Goal: Information Seeking & Learning: Learn about a topic

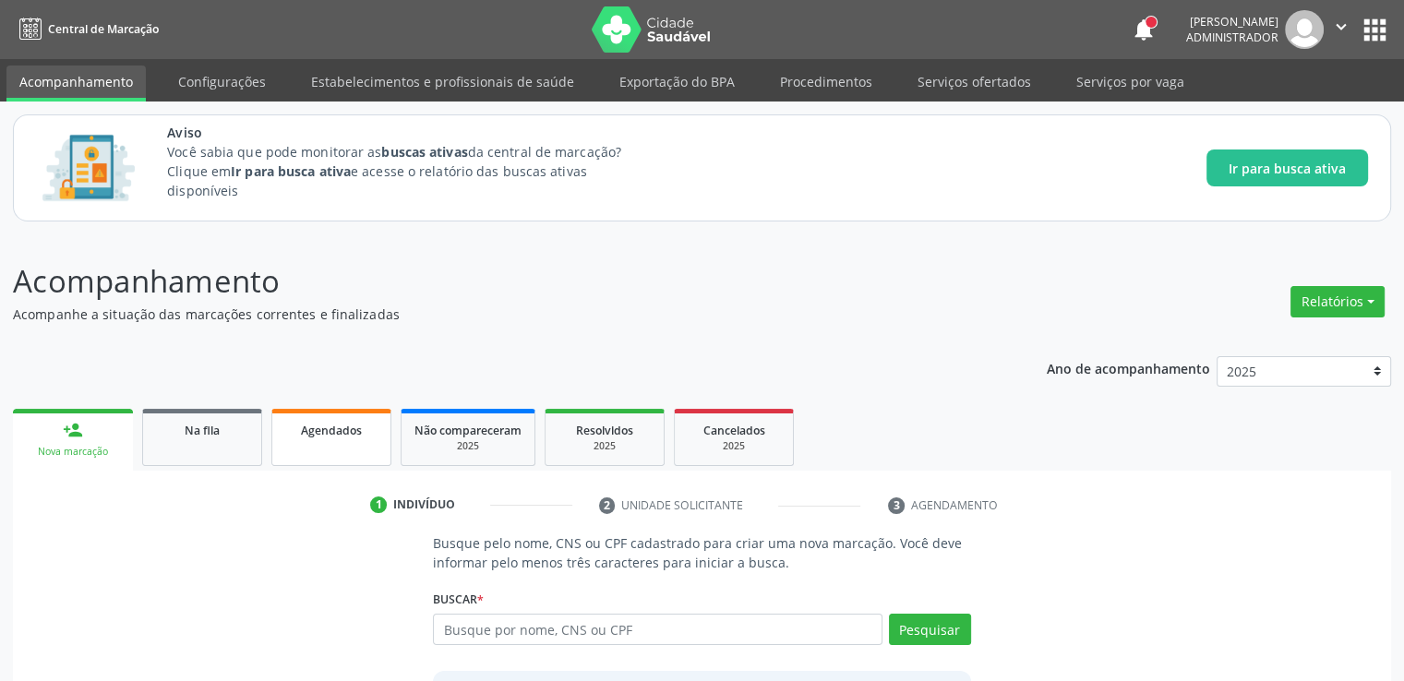
click at [346, 434] on span "Agendados" at bounding box center [331, 431] width 61 height 16
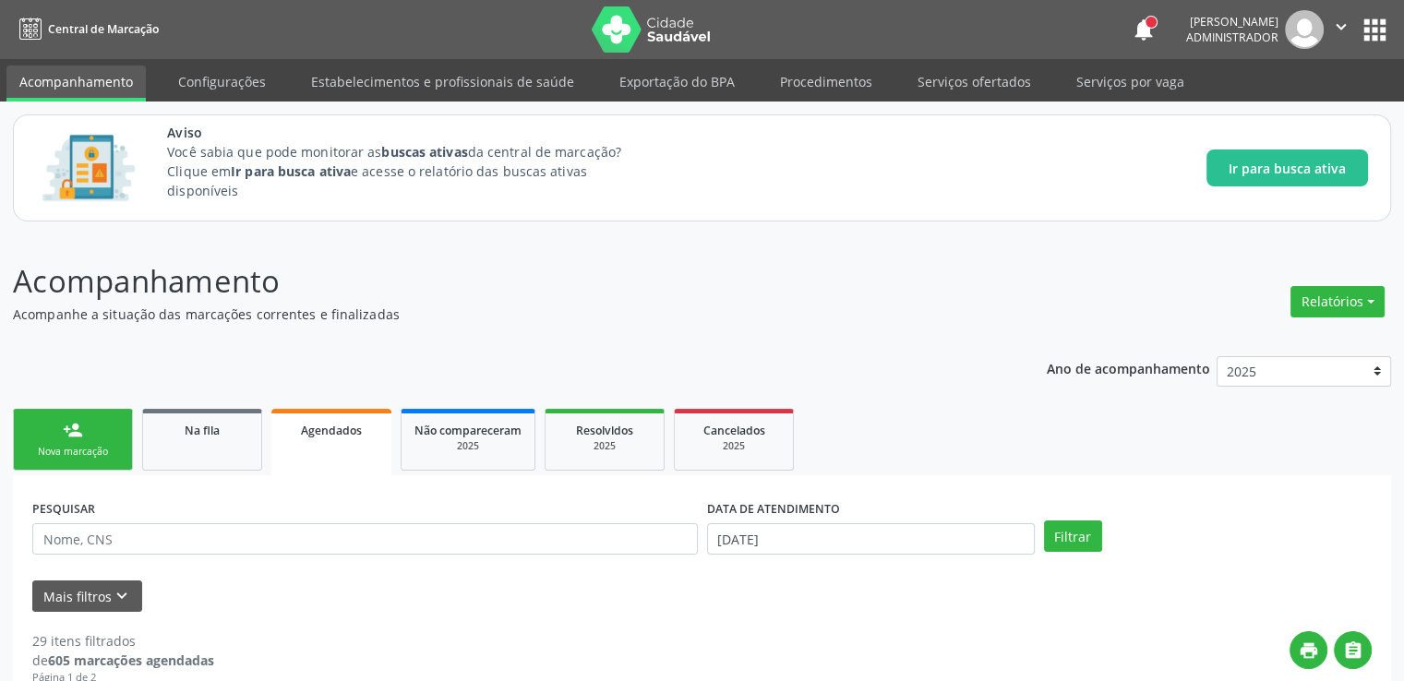
scroll to position [185, 0]
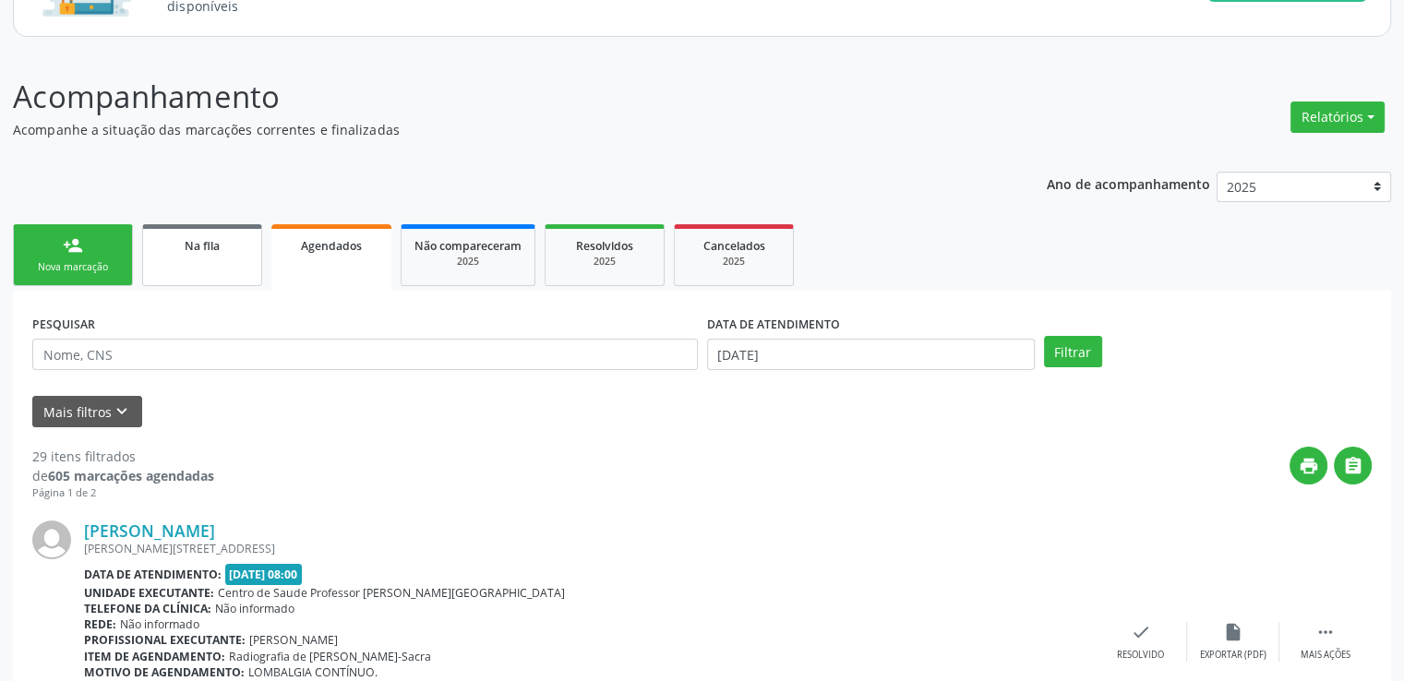
click at [201, 245] on span "Na fila" at bounding box center [202, 246] width 35 height 16
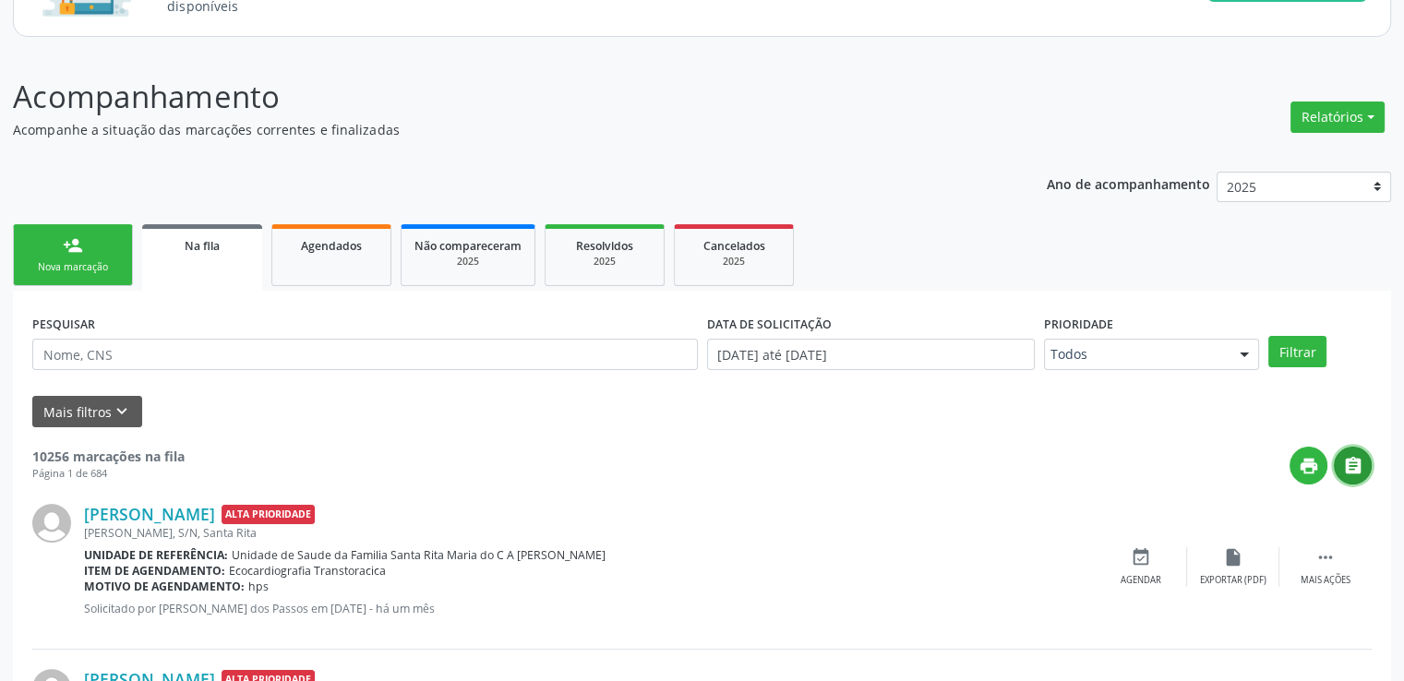
drag, startPoint x: 1351, startPoint y: 471, endPoint x: 1376, endPoint y: 517, distance: 52.5
click at [355, 235] on div "Agendados" at bounding box center [331, 244] width 92 height 19
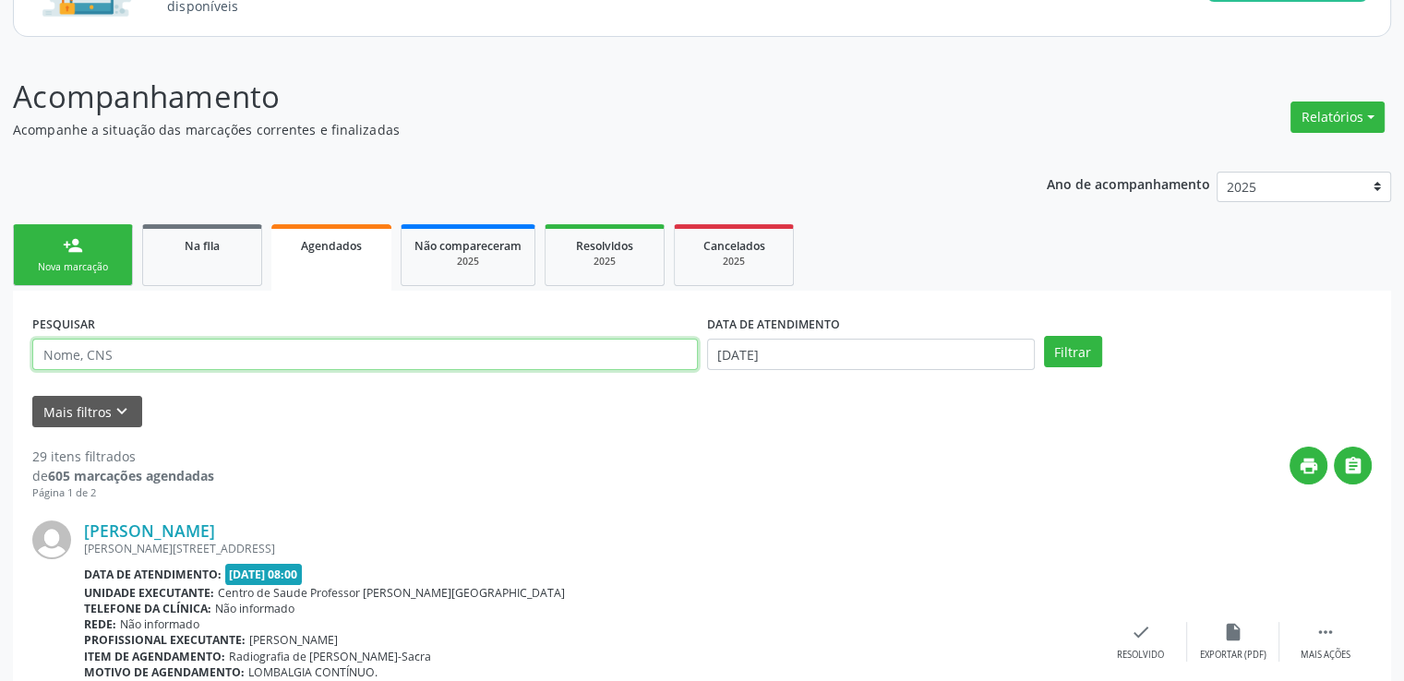
click at [194, 356] on input "text" at bounding box center [365, 354] width 666 height 31
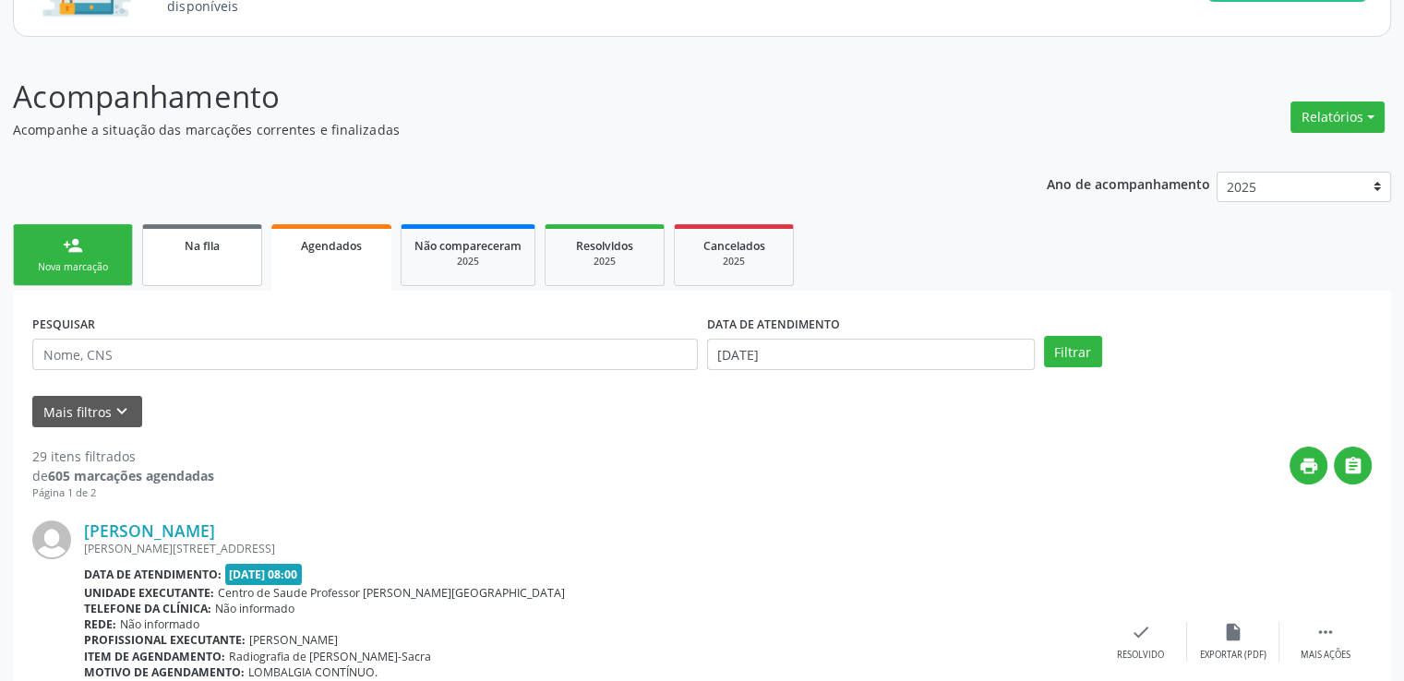
click at [210, 245] on span "Na fila" at bounding box center [202, 246] width 35 height 16
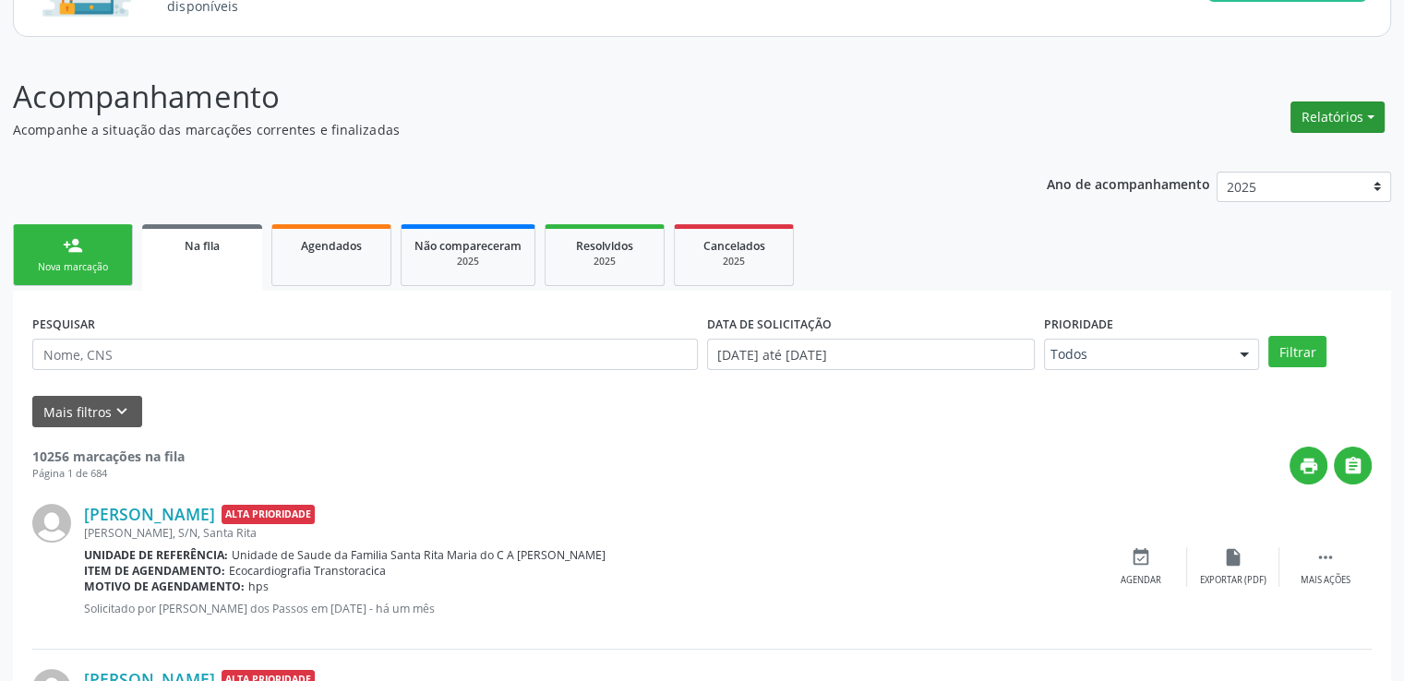
click at [1355, 115] on button "Relatórios" at bounding box center [1337, 117] width 94 height 31
click at [1285, 234] on link "Procedimentos realizados" at bounding box center [1285, 235] width 198 height 26
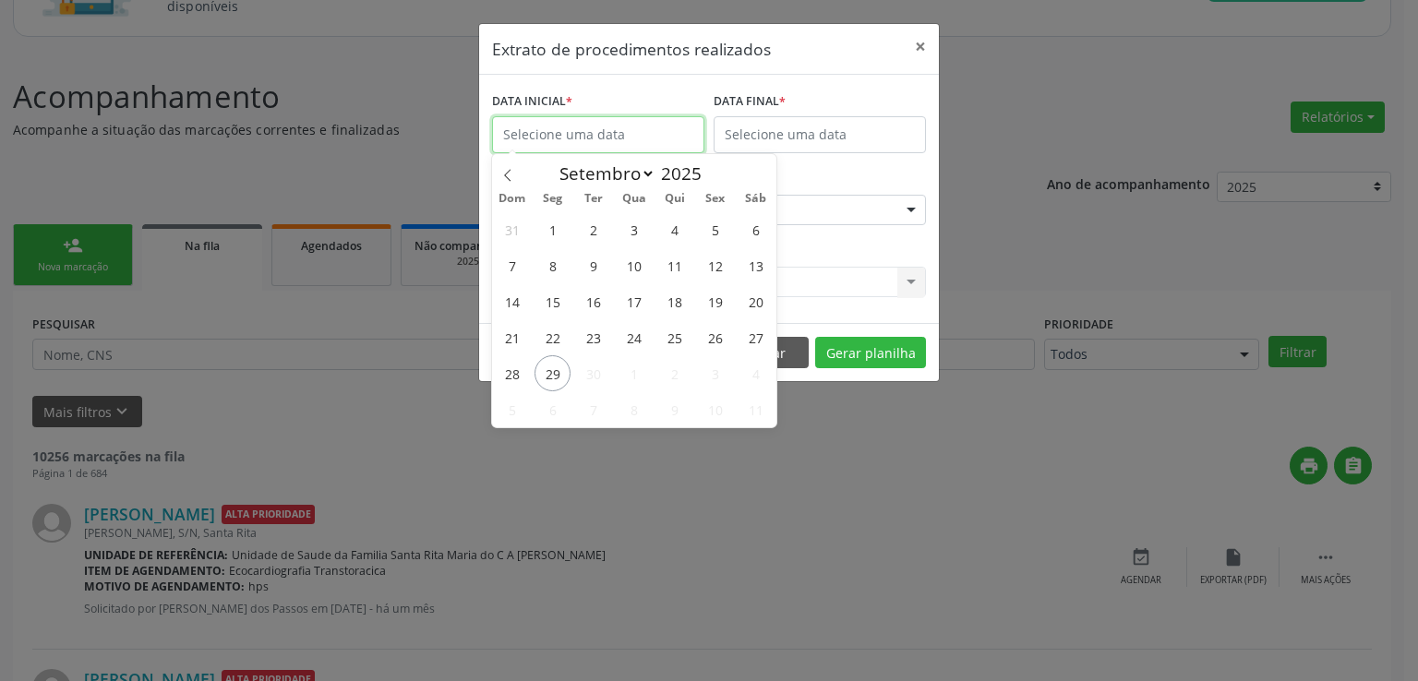
click at [600, 137] on input "text" at bounding box center [598, 134] width 212 height 37
click at [506, 168] on span at bounding box center [507, 169] width 31 height 31
click at [509, 173] on icon at bounding box center [507, 175] width 13 height 13
select select "6"
click at [1146, 136] on div "Extrato de procedimentos realizados × DATA INICIAL * DATA FINAL * UNIDADE EXECU…" at bounding box center [709, 340] width 1418 height 681
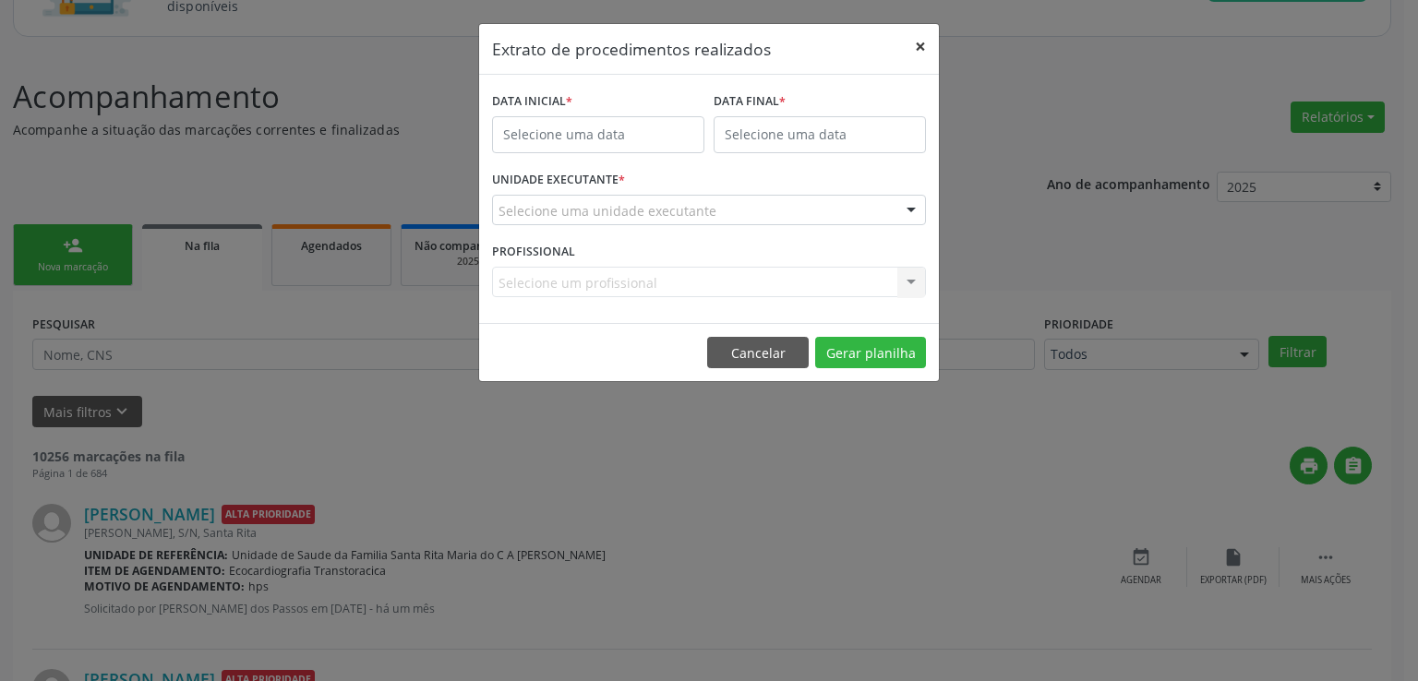
click at [919, 44] on button "×" at bounding box center [920, 46] width 37 height 45
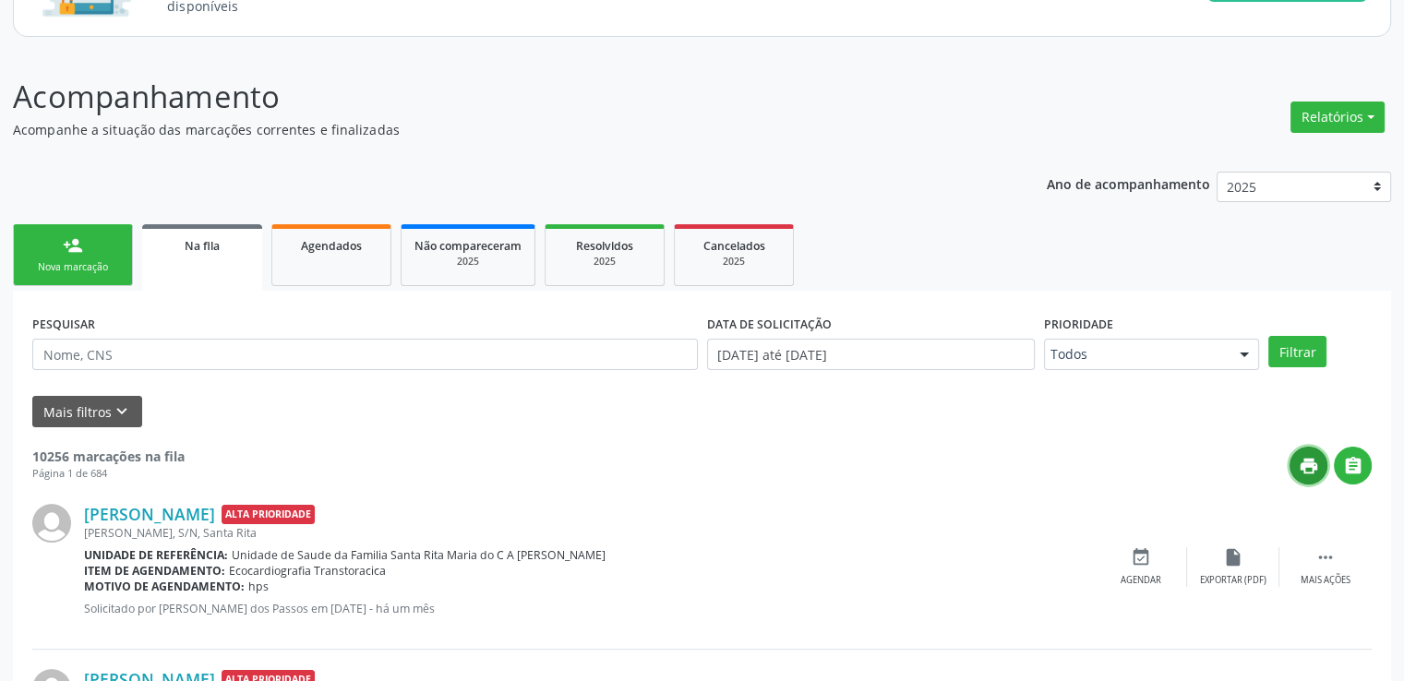
click at [1311, 459] on icon "print" at bounding box center [1309, 466] width 20 height 20
click at [362, 241] on div "Agendados" at bounding box center [331, 244] width 92 height 19
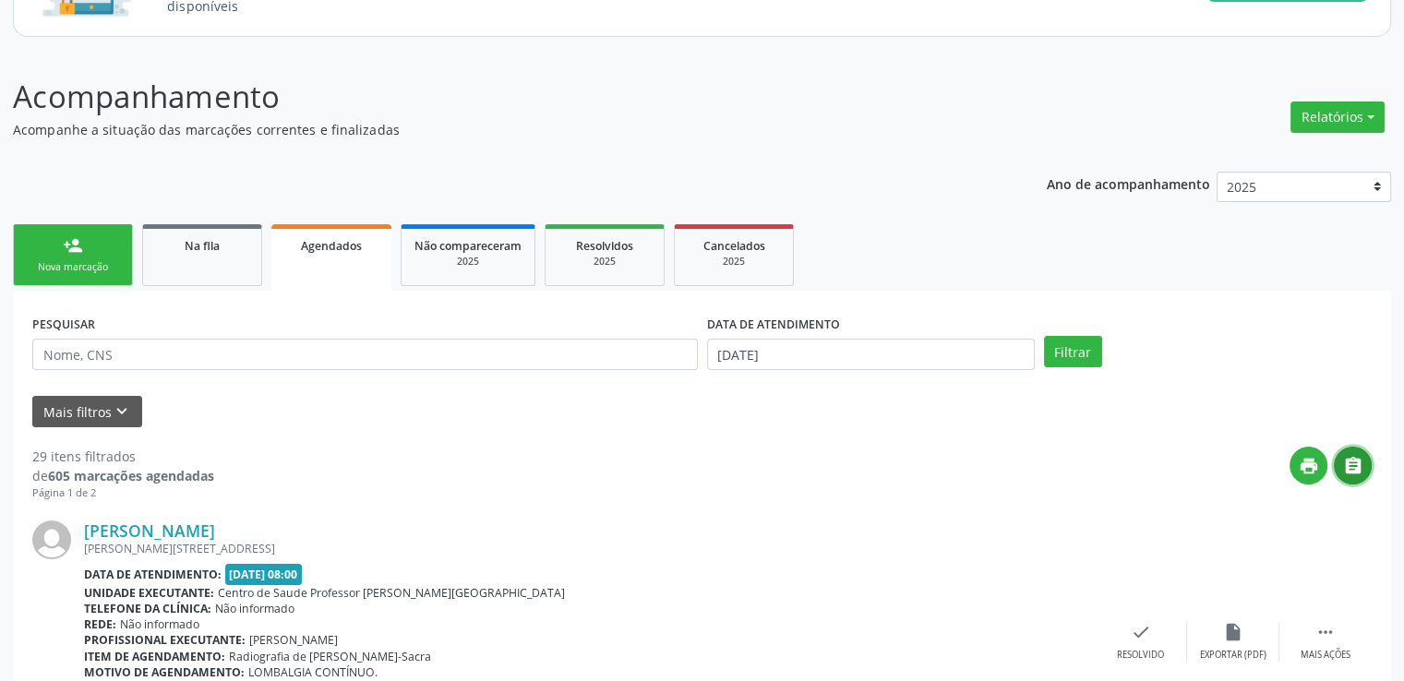
click at [1356, 467] on icon "" at bounding box center [1353, 466] width 20 height 20
click at [201, 248] on span "Na fila" at bounding box center [202, 246] width 35 height 16
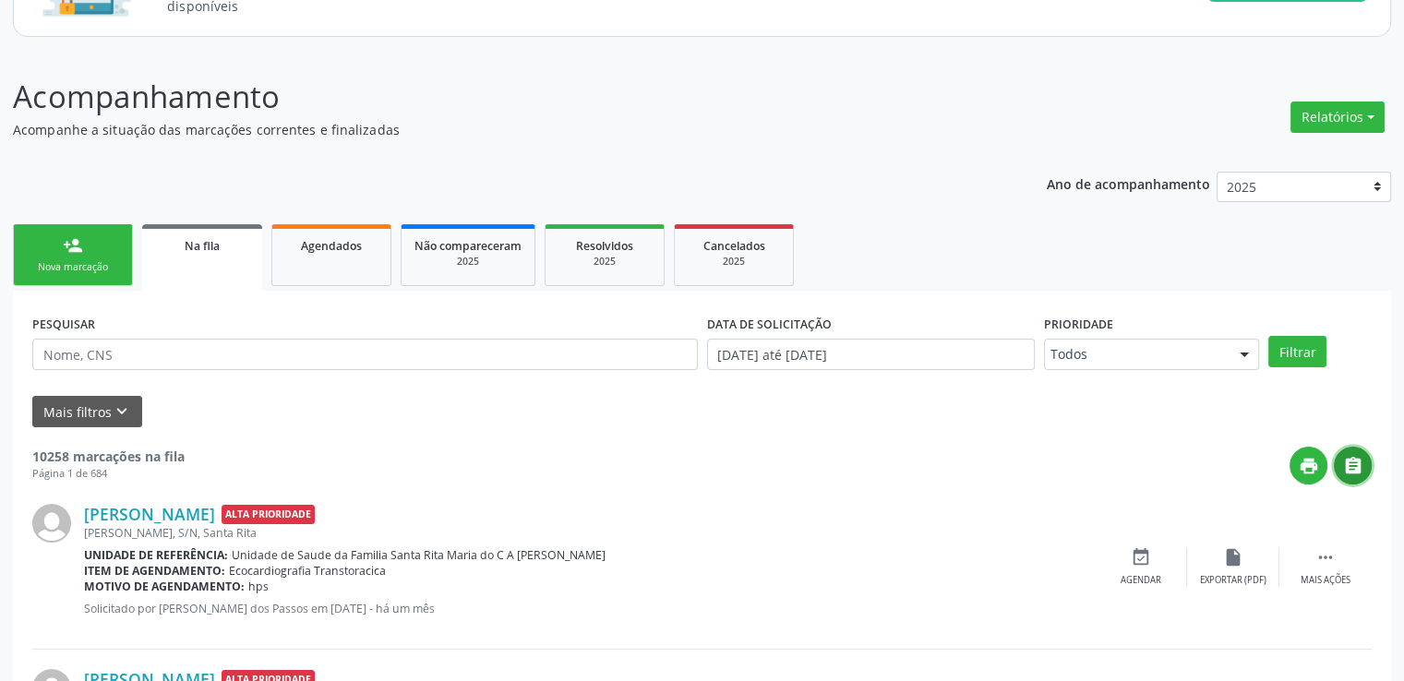
click at [1351, 462] on icon "" at bounding box center [1353, 466] width 20 height 20
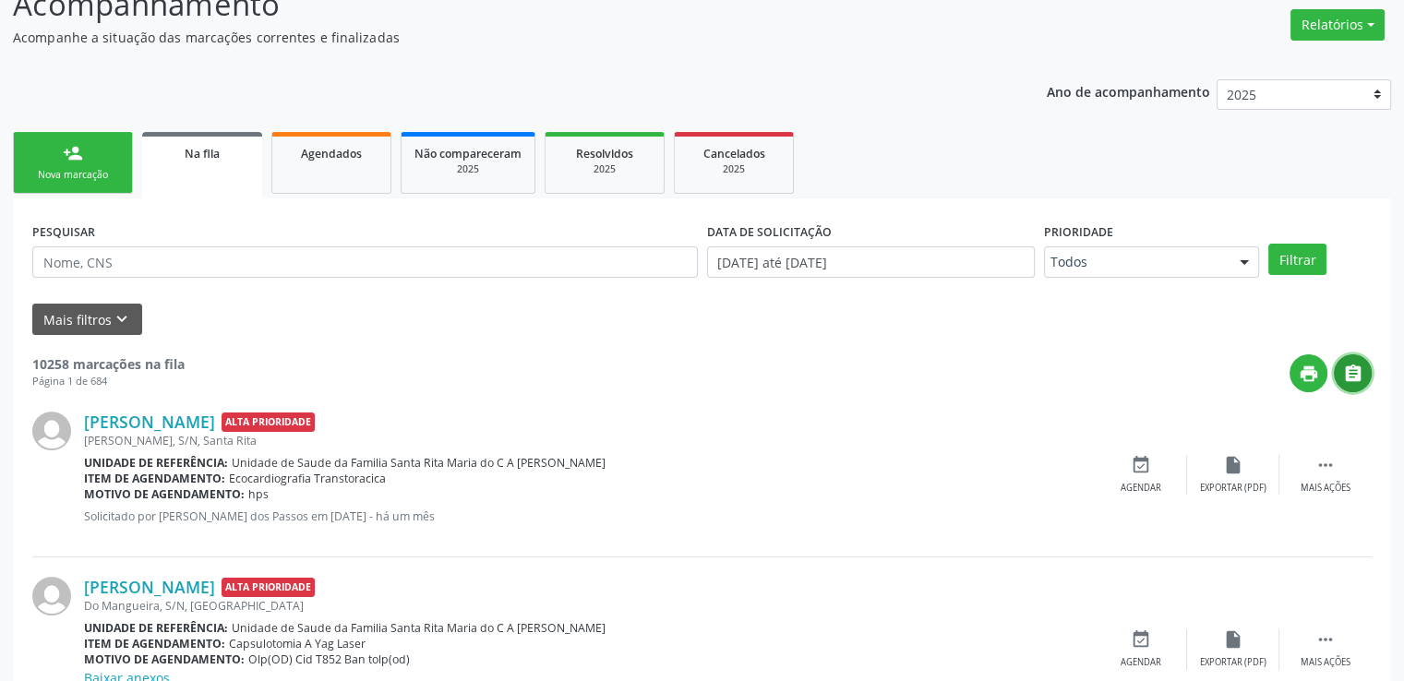
scroll to position [92, 0]
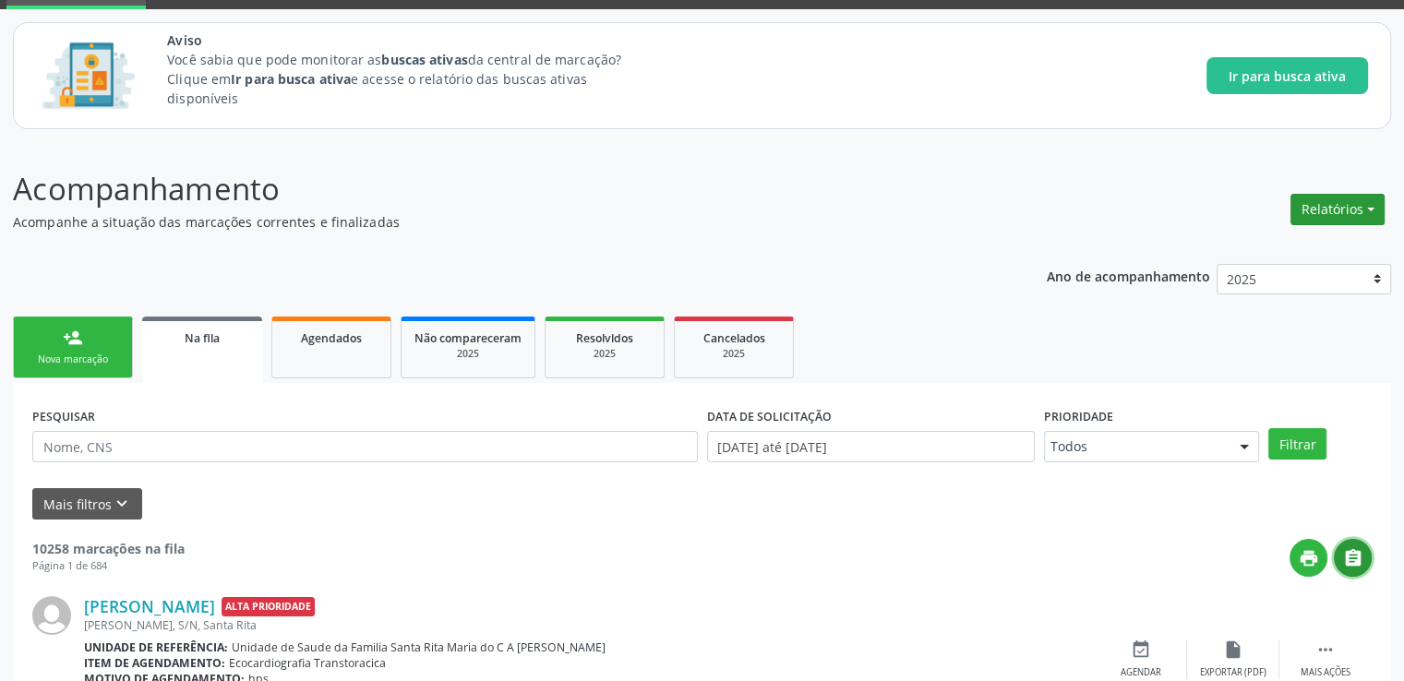
click at [1336, 206] on button "Relatórios" at bounding box center [1337, 209] width 94 height 31
click at [1253, 248] on link "Acompanhamento" at bounding box center [1285, 249] width 198 height 26
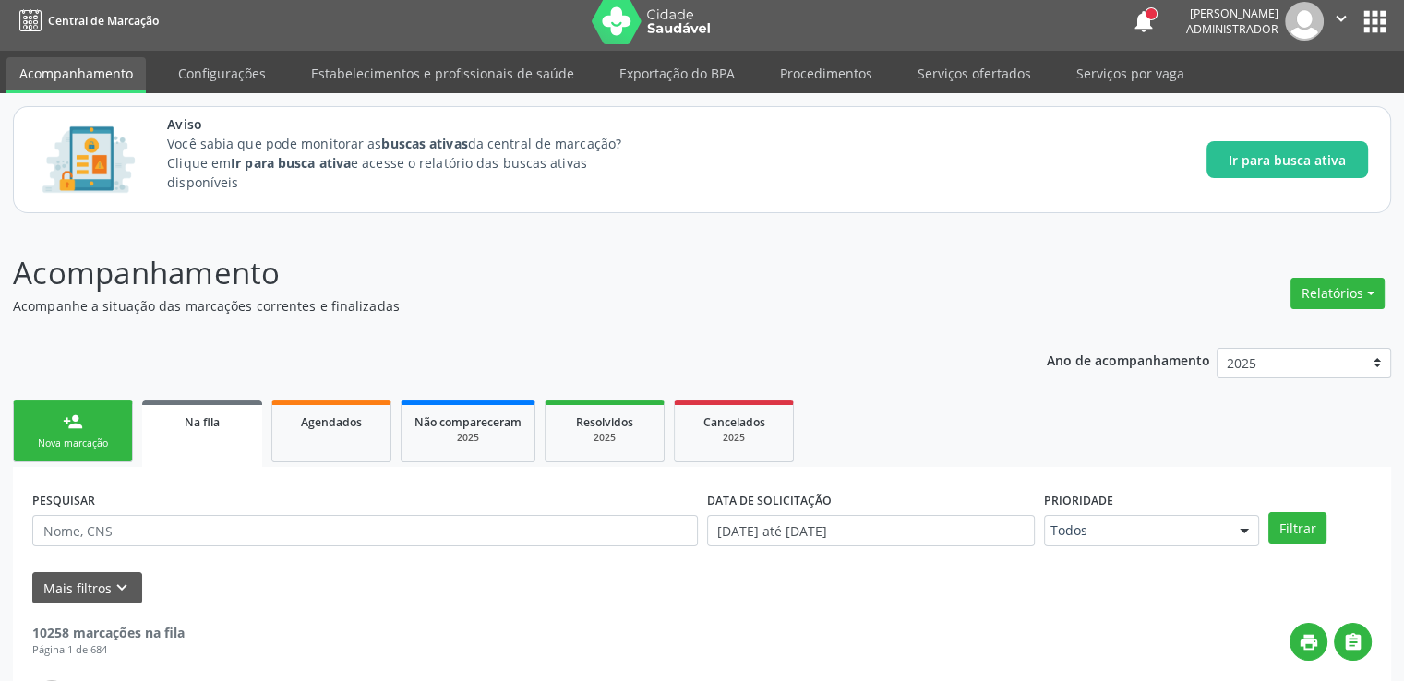
scroll to position [81, 0]
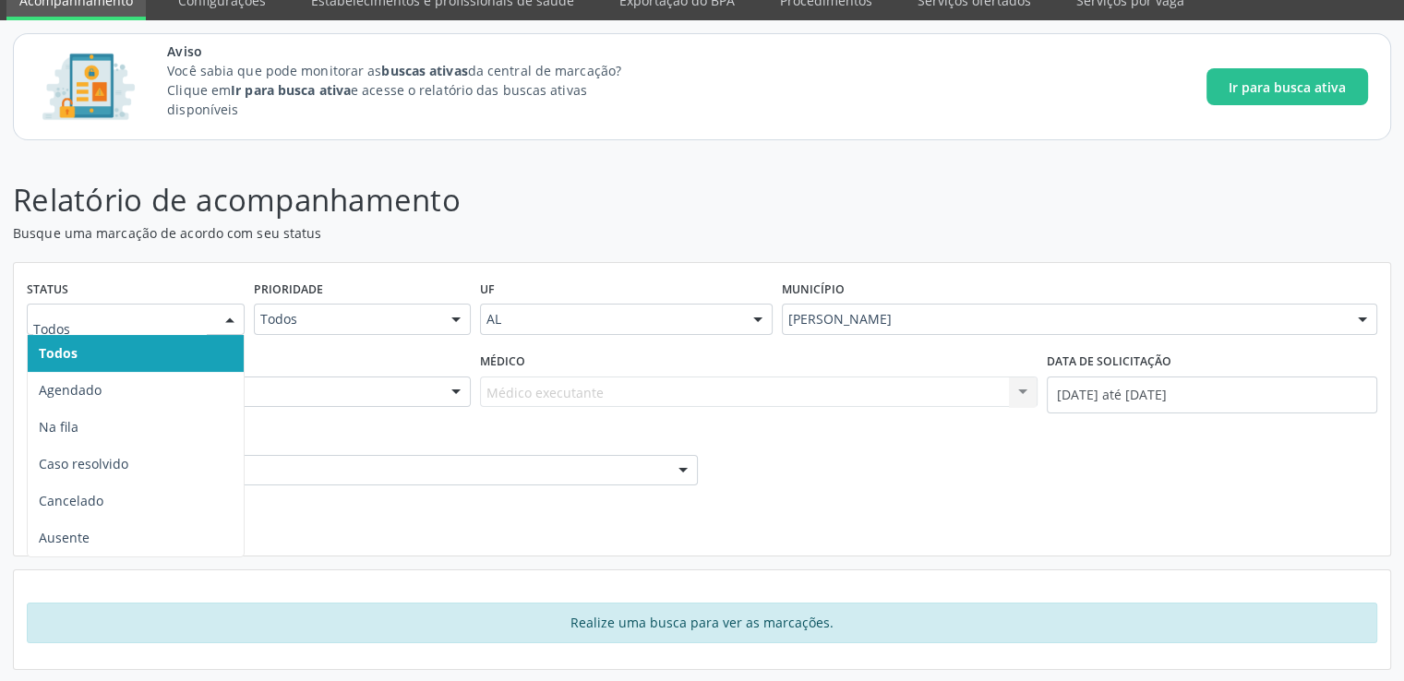
click at [239, 313] on div at bounding box center [230, 320] width 28 height 31
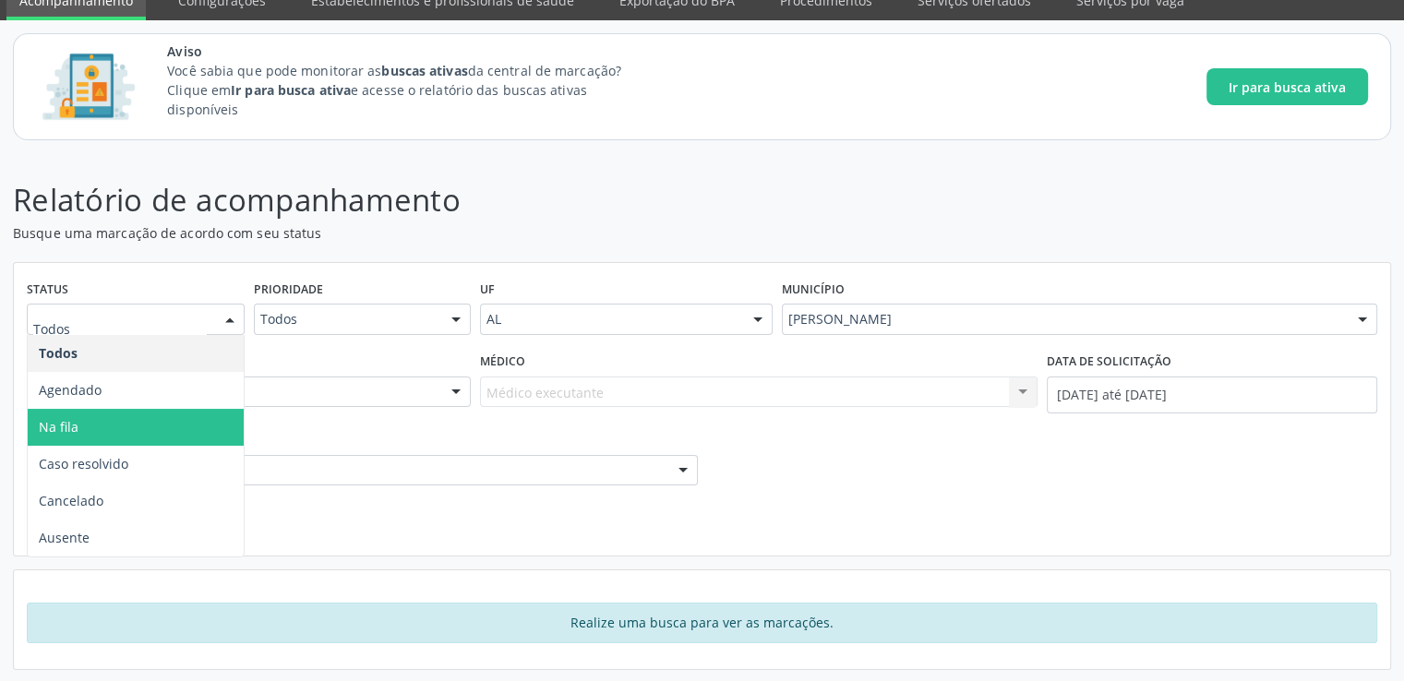
click at [122, 421] on span "Na fila" at bounding box center [136, 427] width 216 height 37
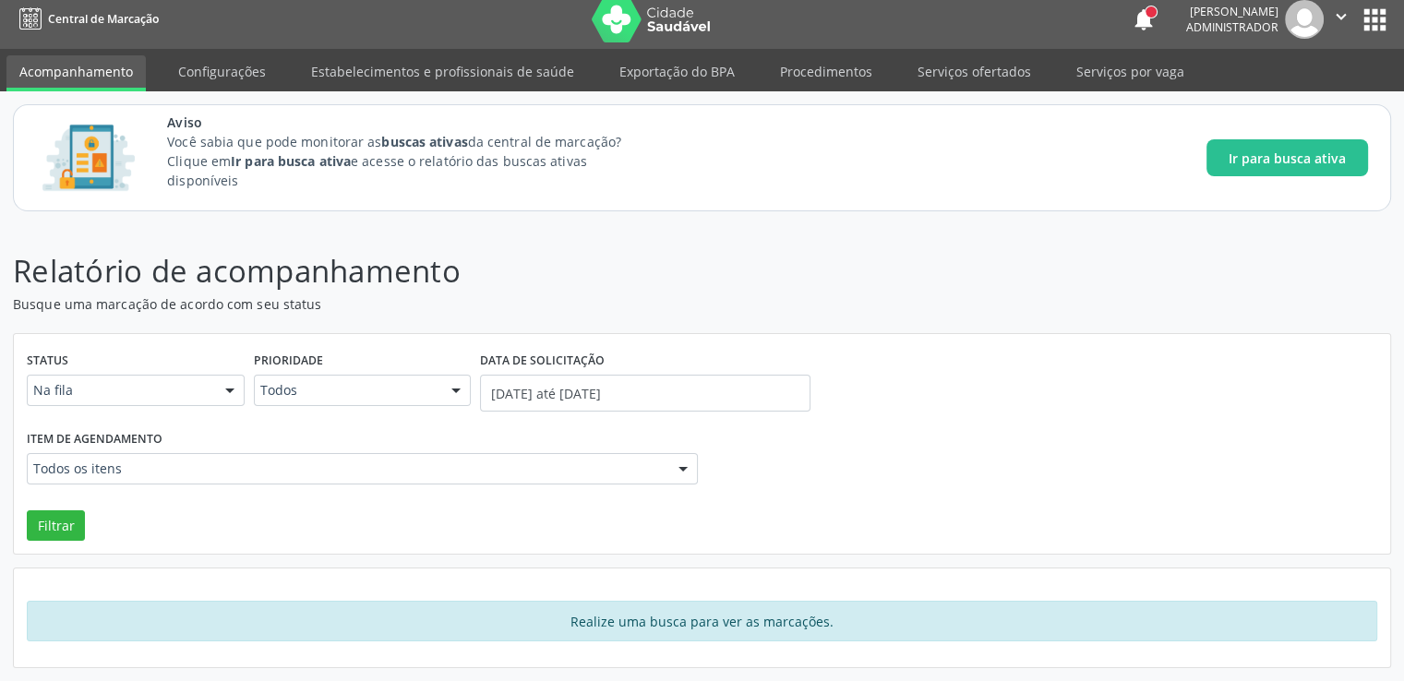
scroll to position [8, 0]
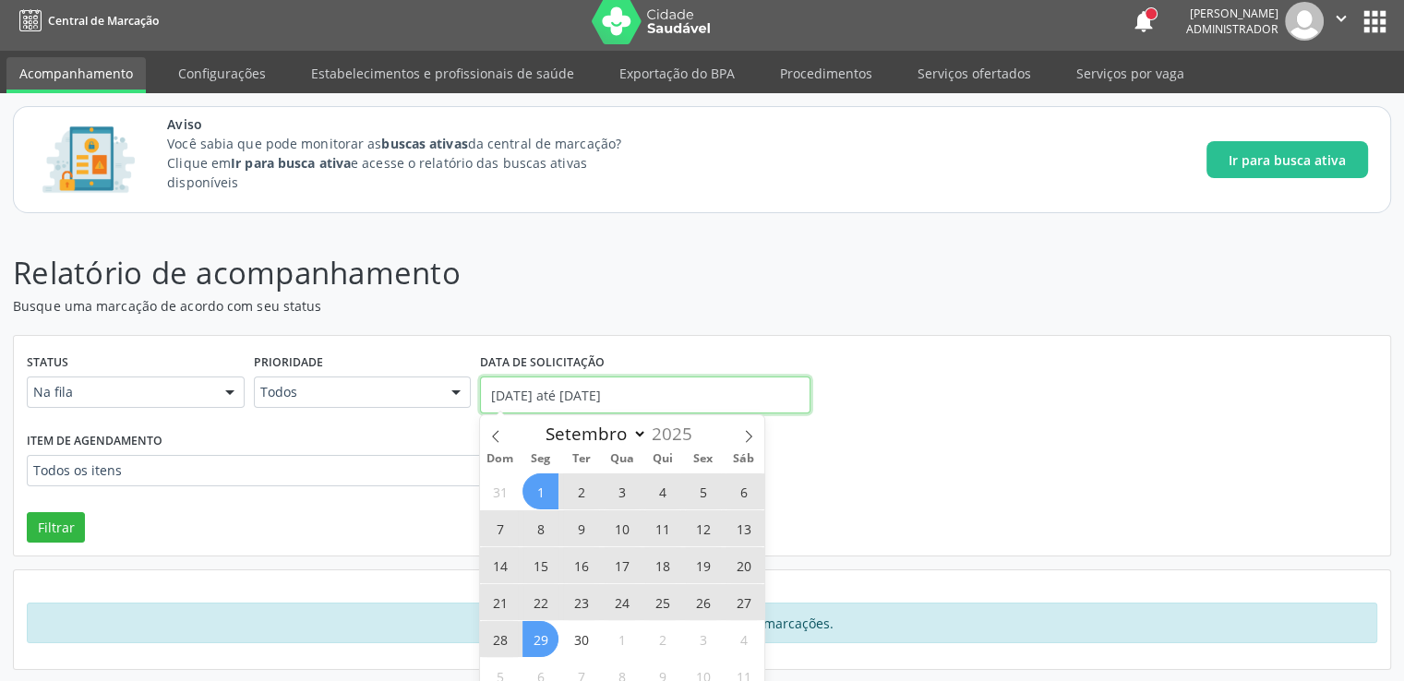
click at [610, 392] on input "[DATE] até [DATE]" at bounding box center [645, 395] width 330 height 37
click at [496, 435] on icon at bounding box center [495, 436] width 13 height 13
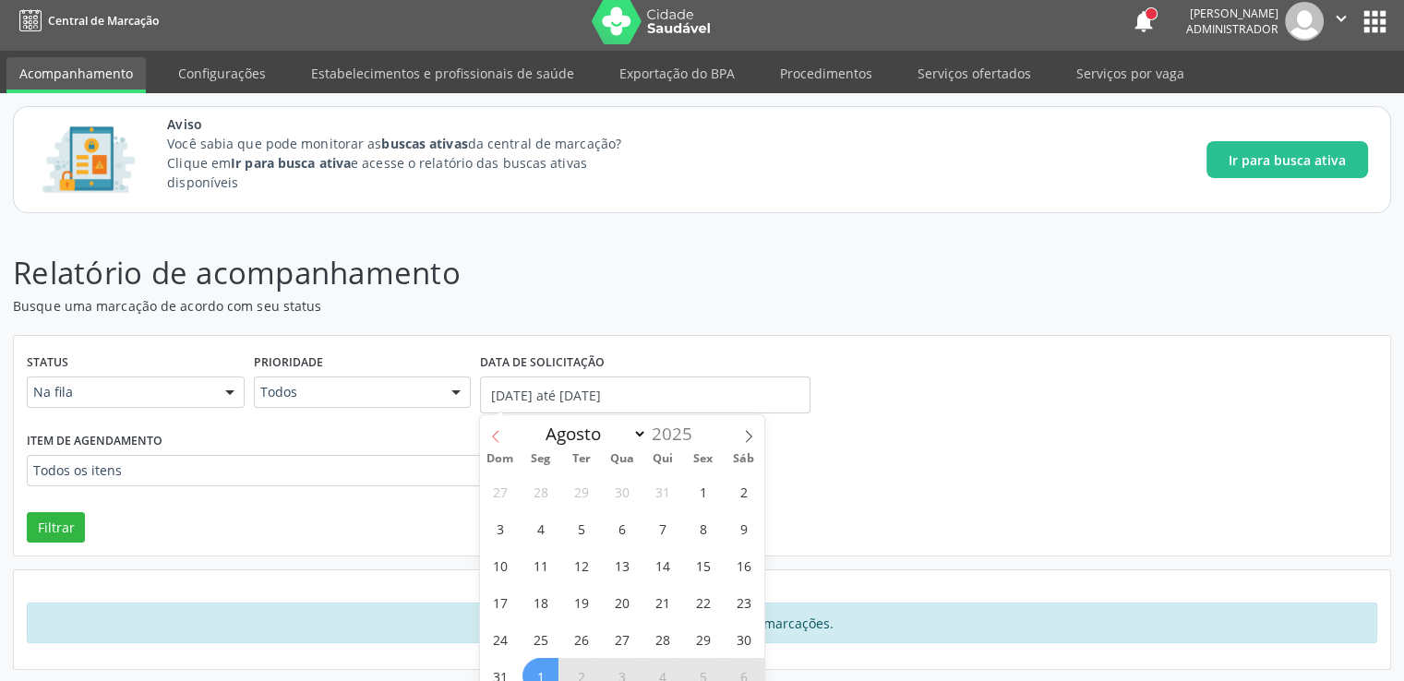
click at [496, 435] on icon at bounding box center [495, 436] width 13 height 13
select select "6"
click at [590, 490] on span "1" at bounding box center [581, 492] width 36 height 36
type input "[DATE]"
click at [639, 436] on select "Janeiro Fevereiro Março Abril Maio Junho Julho Agosto Setembro Outubro Novembro…" at bounding box center [591, 434] width 111 height 26
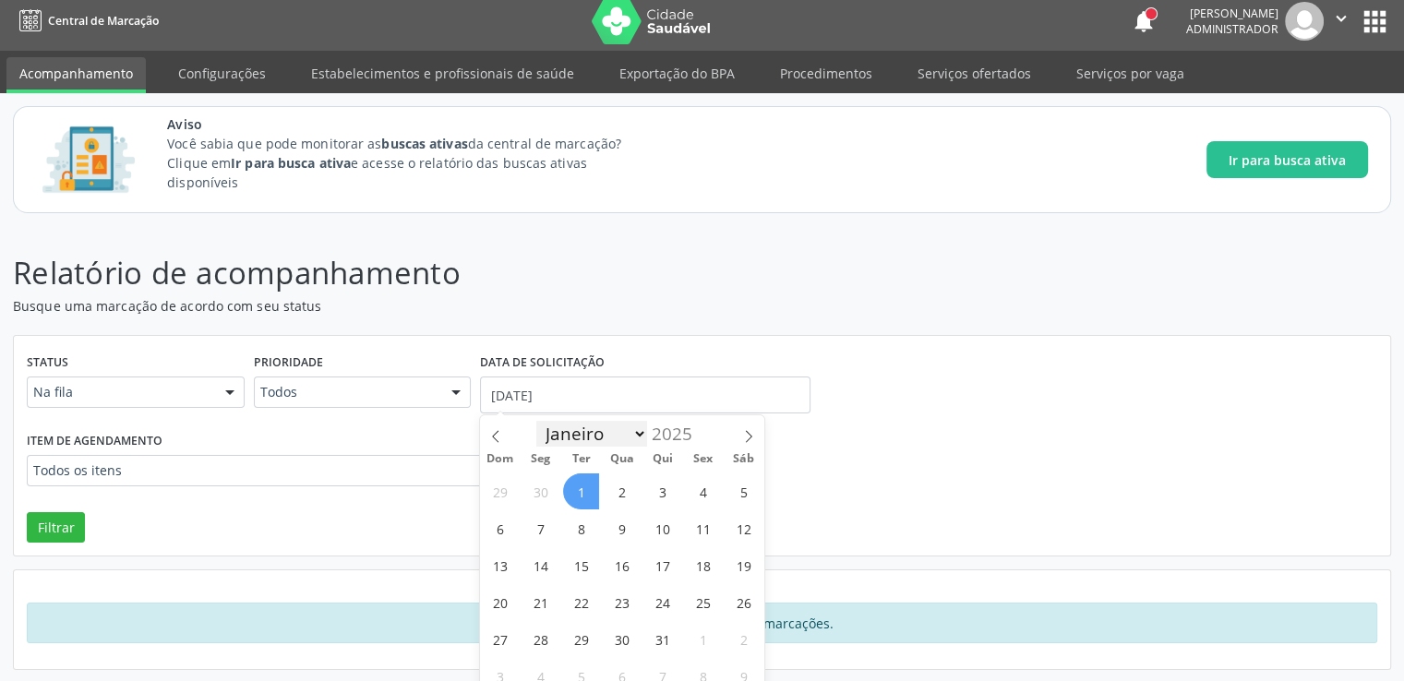
select select "8"
click at [536, 421] on select "Janeiro Fevereiro Março Abril Maio Junho Julho Agosto Setembro Outubro Novembro…" at bounding box center [591, 434] width 111 height 26
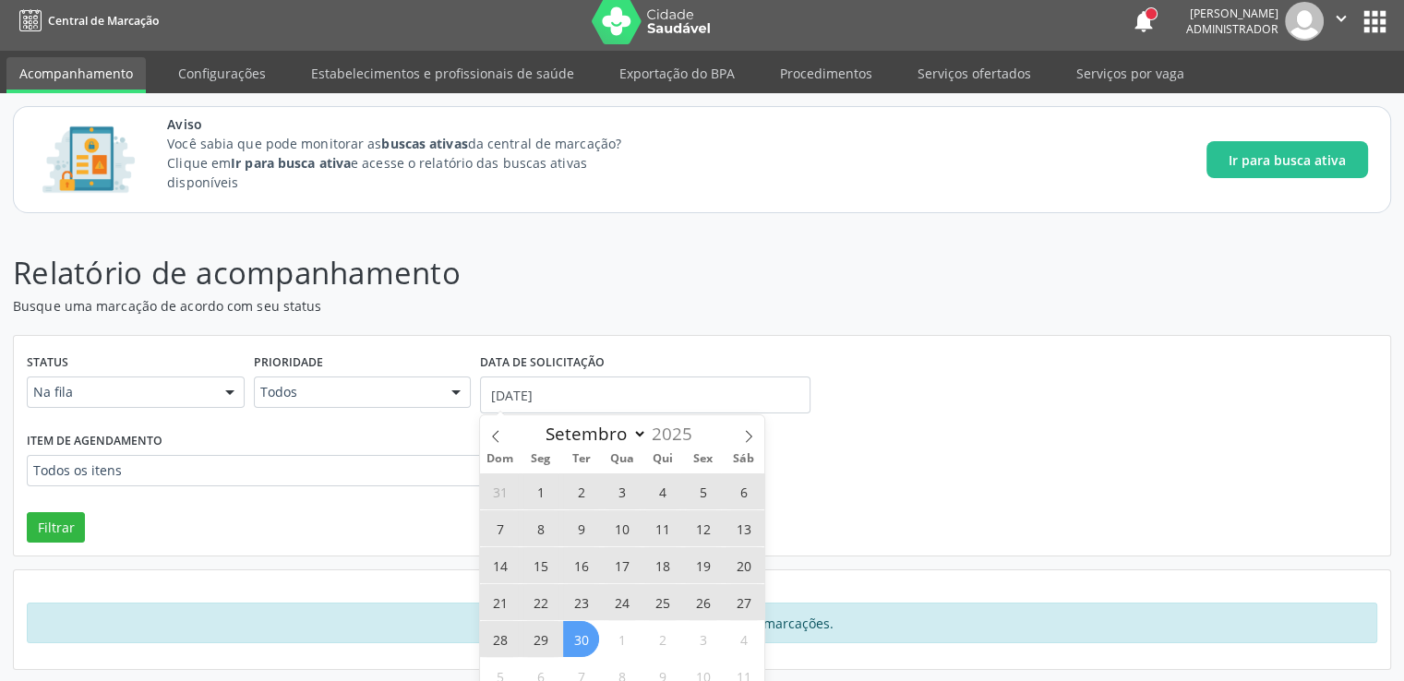
click at [586, 641] on span "30" at bounding box center [581, 639] width 36 height 36
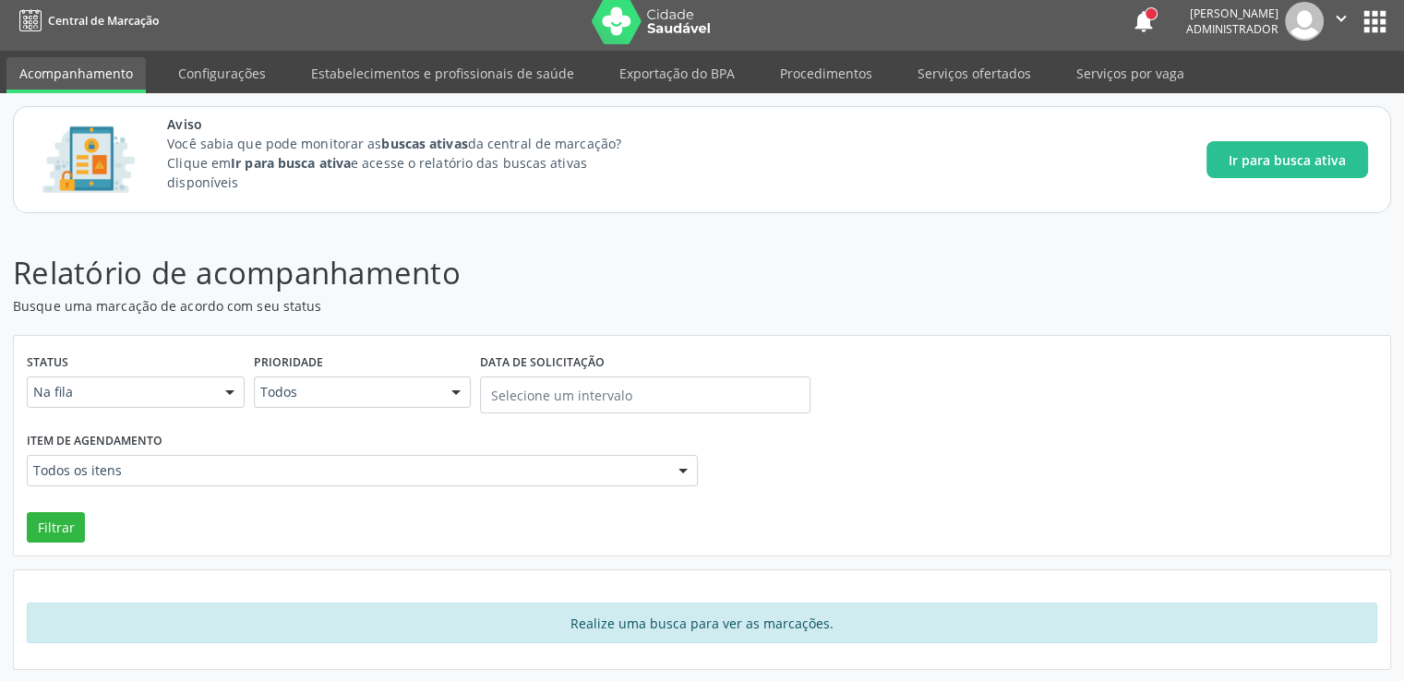
click at [793, 297] on p "Busque uma marcação de acordo com seu status" at bounding box center [495, 305] width 965 height 19
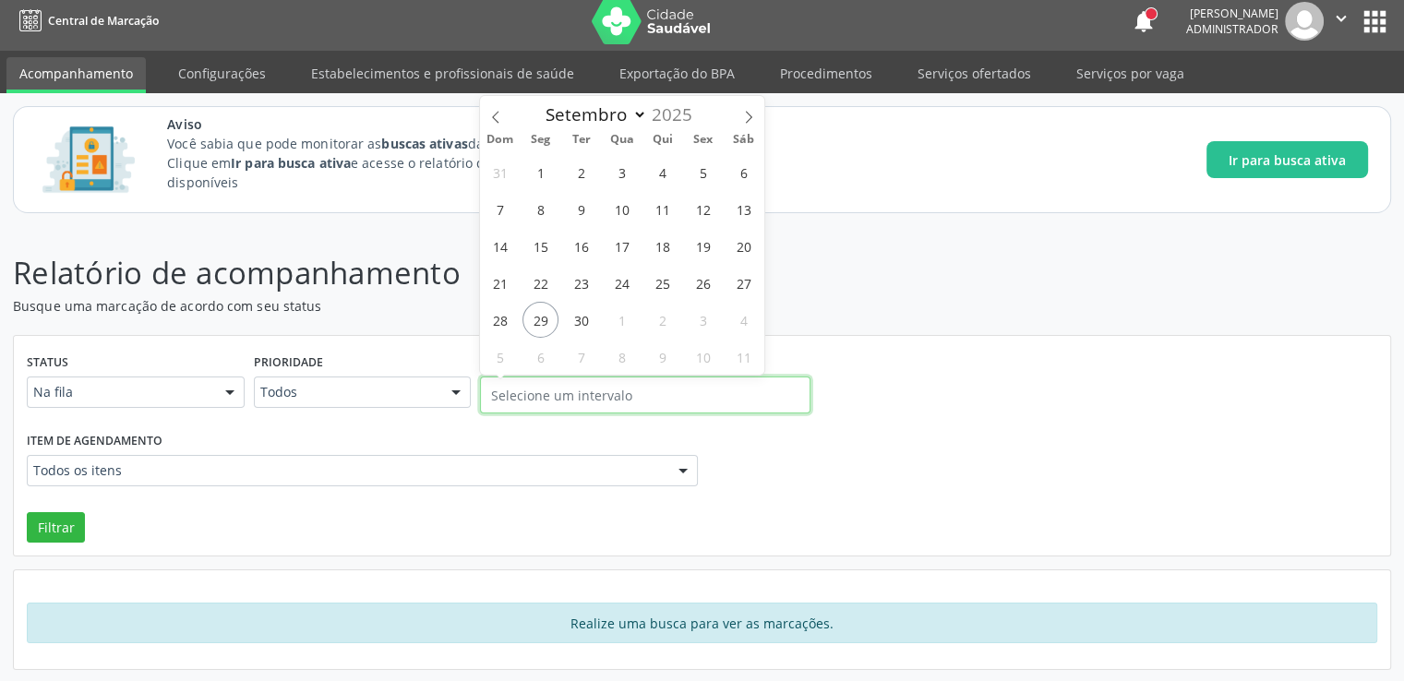
click at [582, 398] on input "text" at bounding box center [645, 395] width 330 height 37
click at [502, 121] on span at bounding box center [495, 111] width 31 height 31
select select "6"
click at [596, 180] on span "1" at bounding box center [581, 172] width 36 height 36
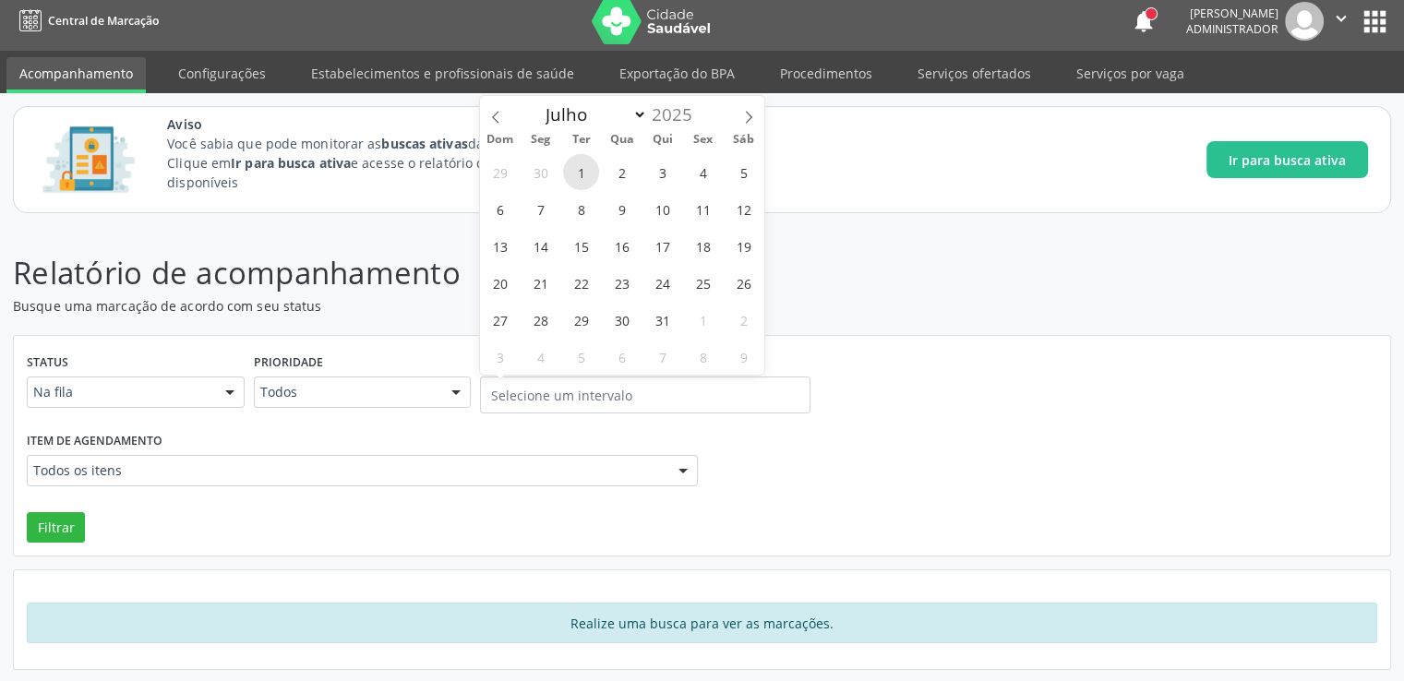
type input "[DATE]"
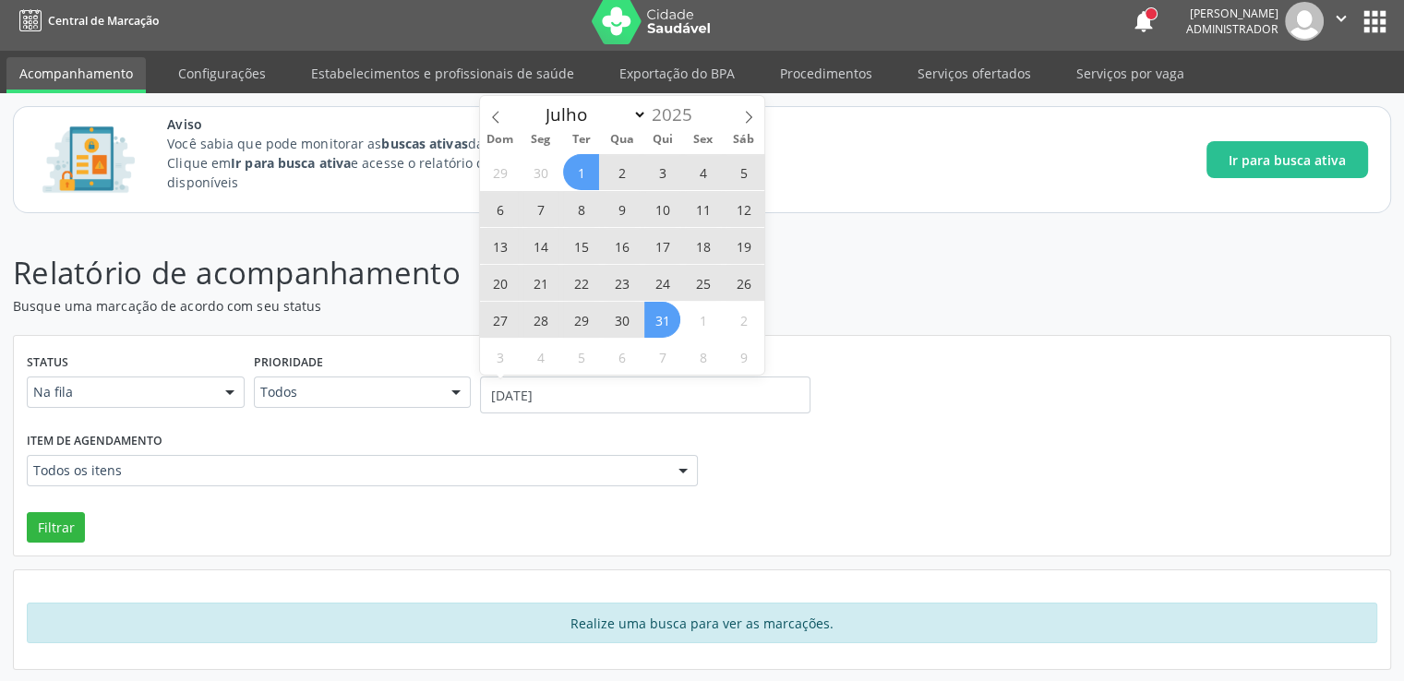
click at [665, 322] on span "31" at bounding box center [662, 320] width 36 height 36
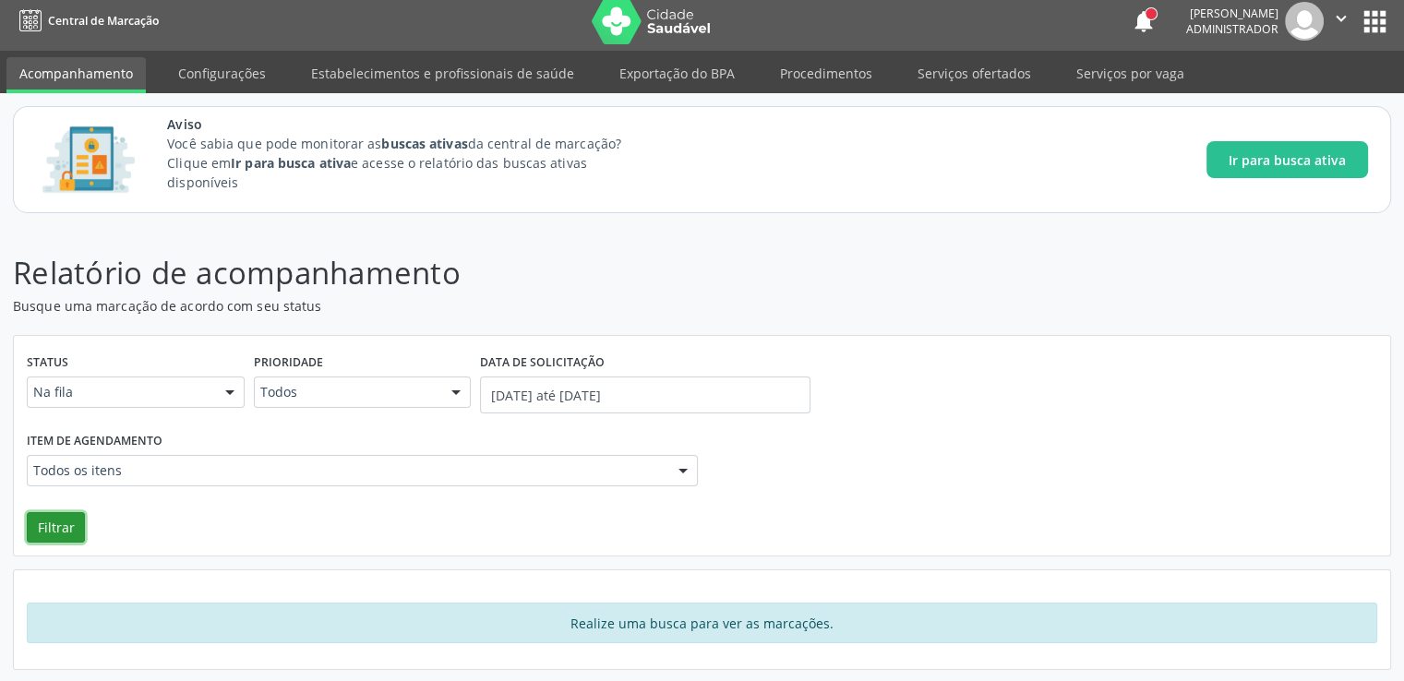
click at [52, 519] on button "Filtrar" at bounding box center [56, 527] width 58 height 31
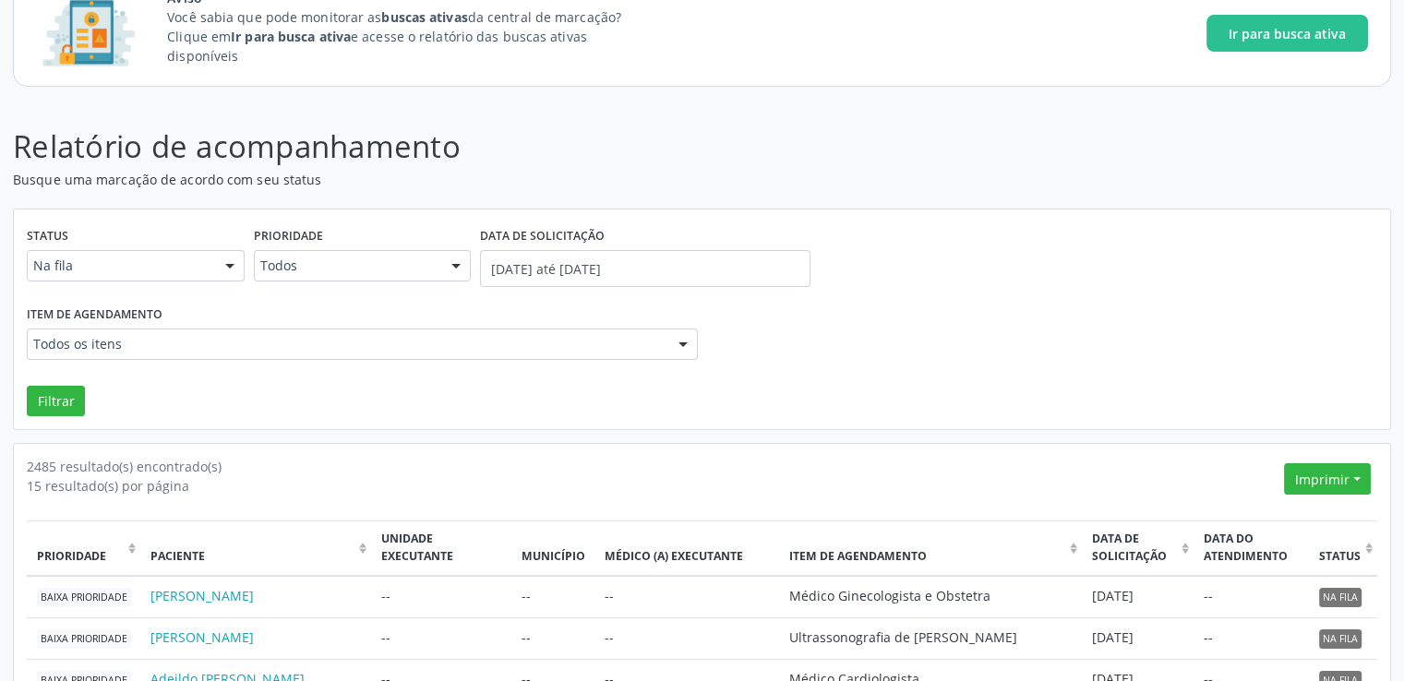
scroll to position [0, 0]
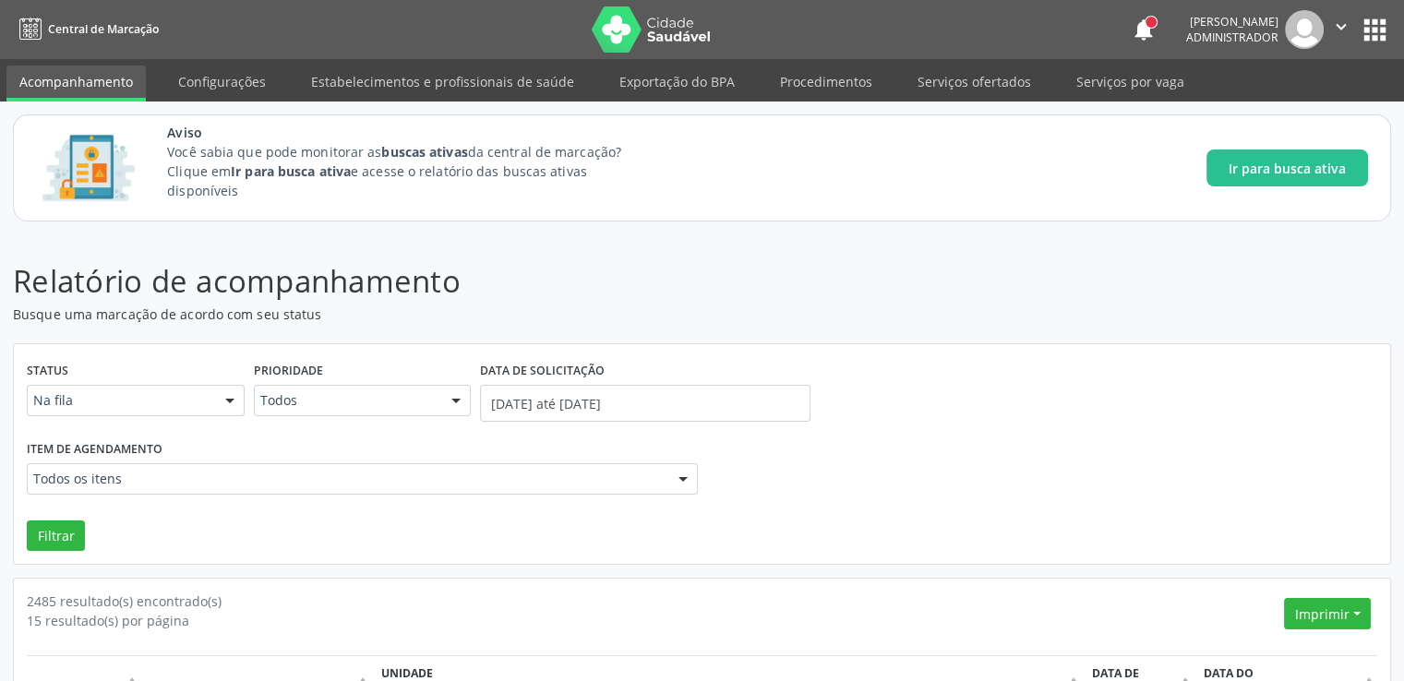
click at [96, 75] on link "Acompanhamento" at bounding box center [75, 84] width 139 height 36
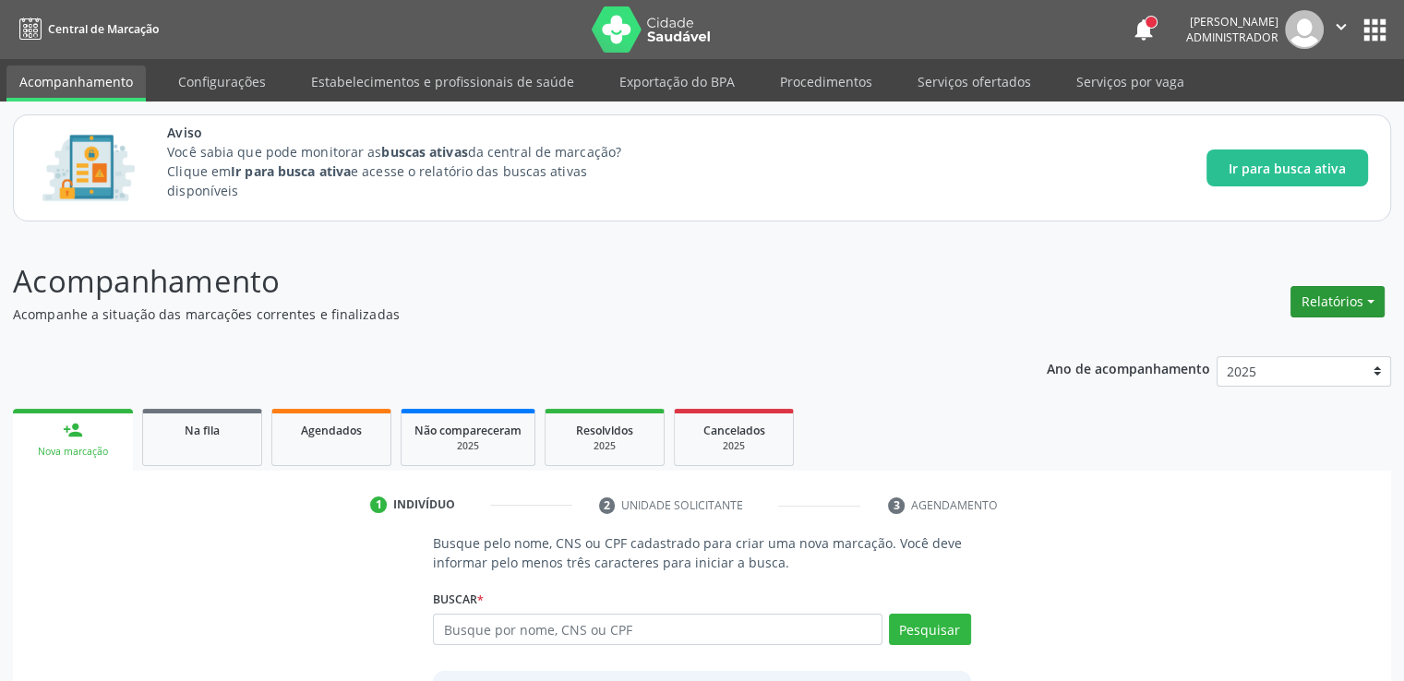
click at [1352, 295] on button "Relatórios" at bounding box center [1337, 301] width 94 height 31
click at [1269, 371] on link "Consolidado" at bounding box center [1285, 367] width 198 height 26
click at [1378, 300] on button "Relatórios" at bounding box center [1337, 301] width 94 height 31
click at [1304, 400] on link "Agendamentos" at bounding box center [1285, 393] width 198 height 26
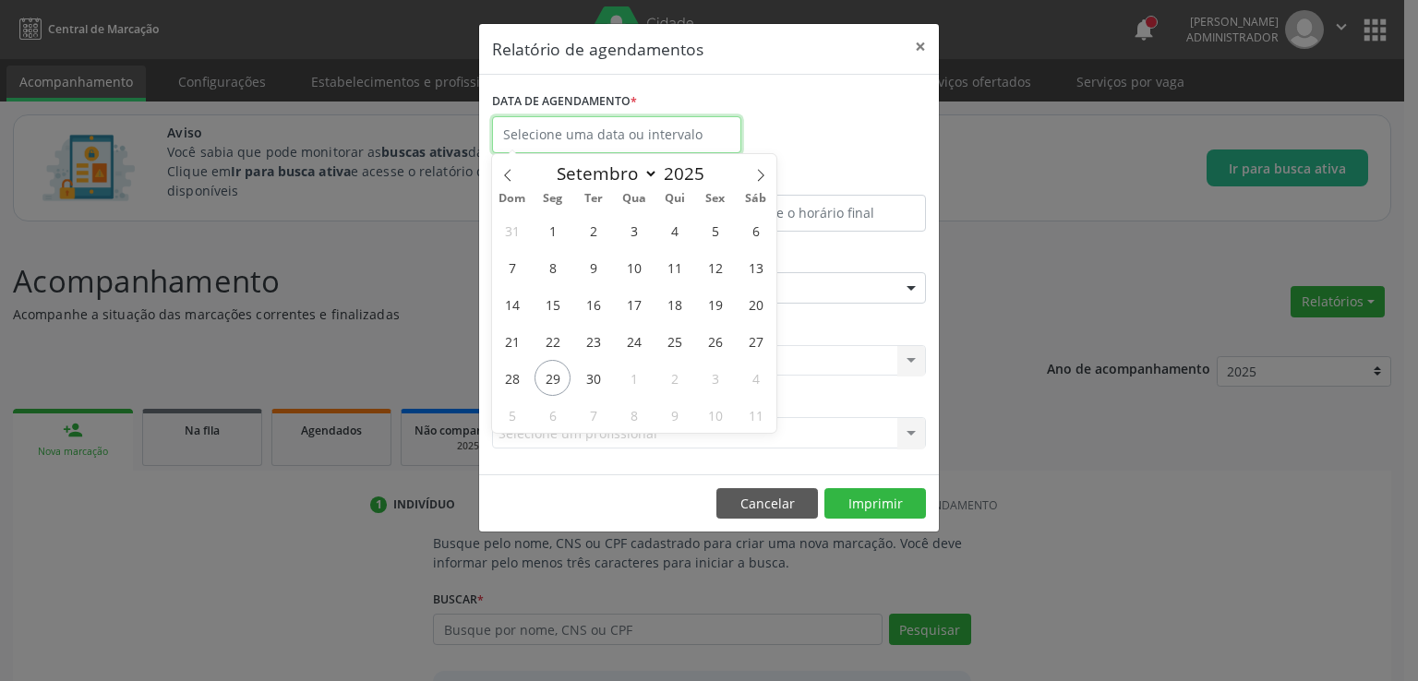
click at [632, 134] on input "text" at bounding box center [616, 134] width 249 height 37
click at [518, 176] on span at bounding box center [507, 169] width 31 height 31
select select "6"
click at [591, 230] on span "1" at bounding box center [593, 230] width 36 height 36
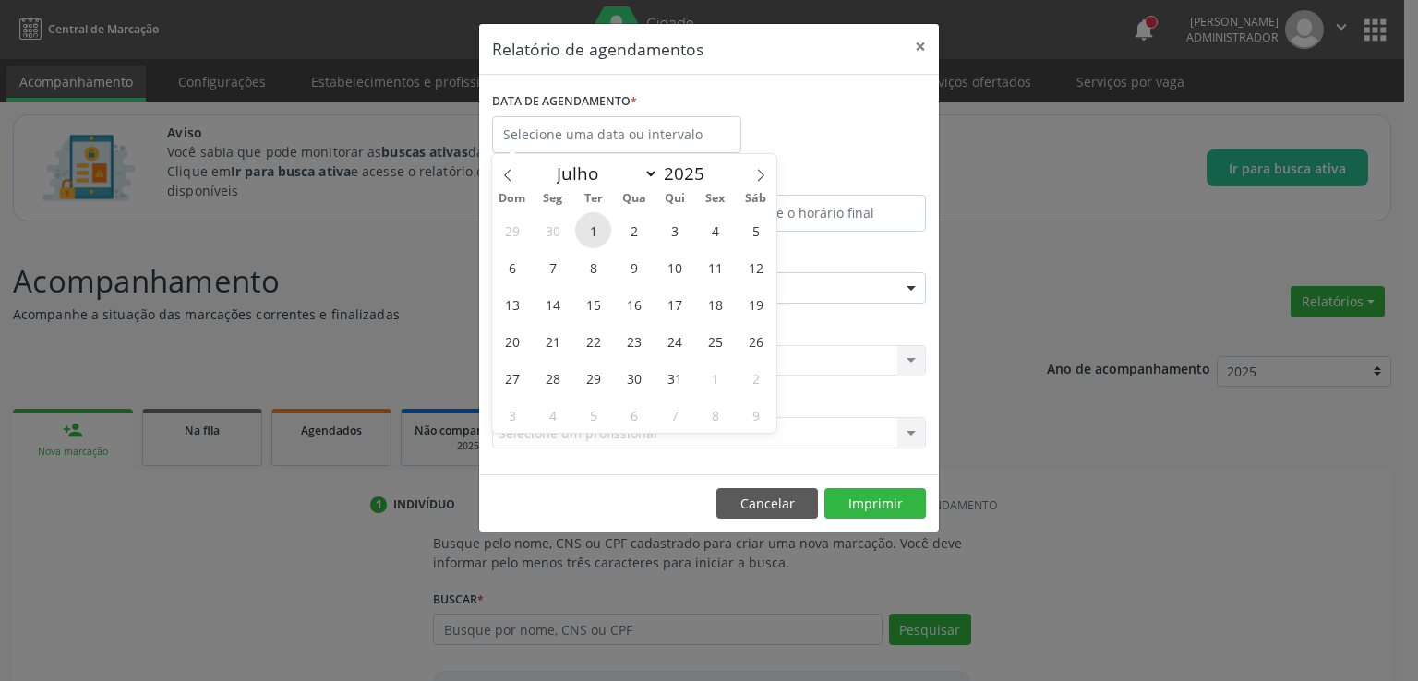
type input "[DATE]"
click at [654, 178] on select "Janeiro Fevereiro Março Abril Maio Junho Julho Agosto Setembro Outubro Novembro…" at bounding box center [603, 174] width 111 height 26
select select "8"
click at [548, 161] on select "Janeiro Fevereiro Março Abril Maio Junho Julho Agosto Setembro Outubro Novembro…" at bounding box center [603, 174] width 111 height 26
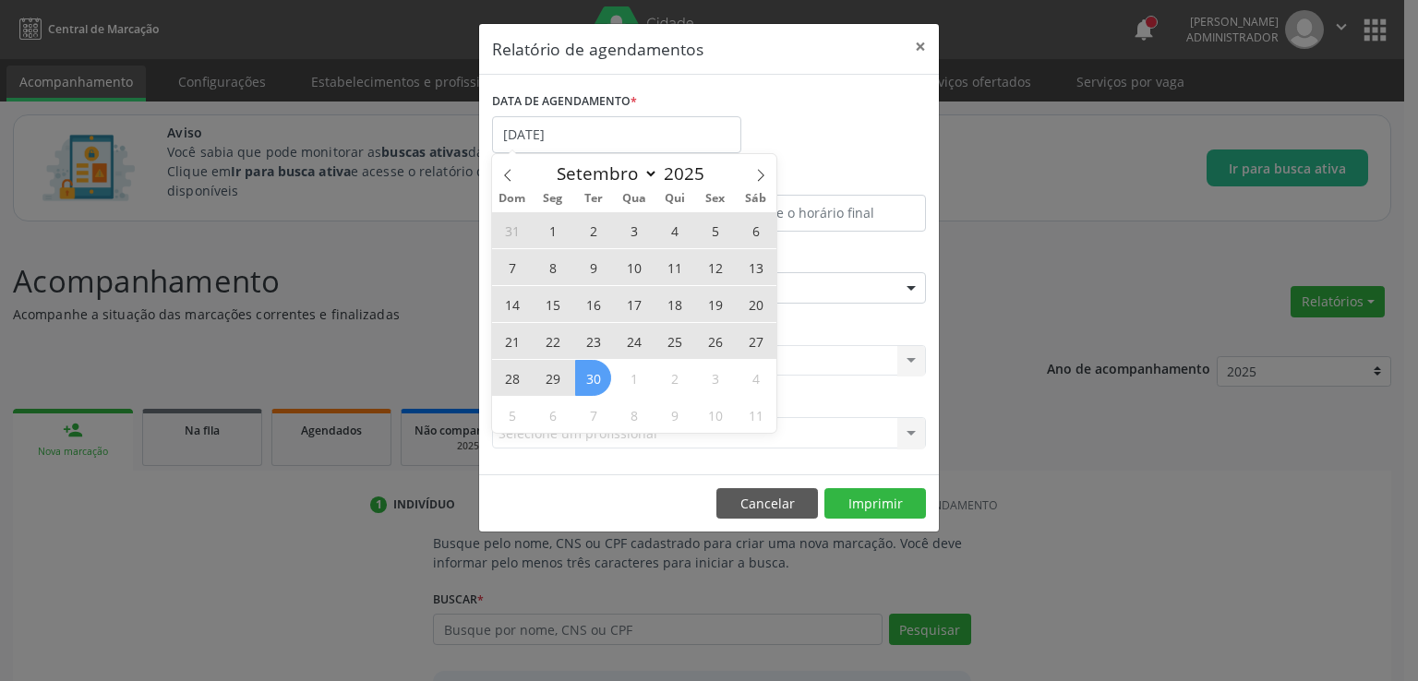
click at [591, 380] on span "30" at bounding box center [593, 378] width 36 height 36
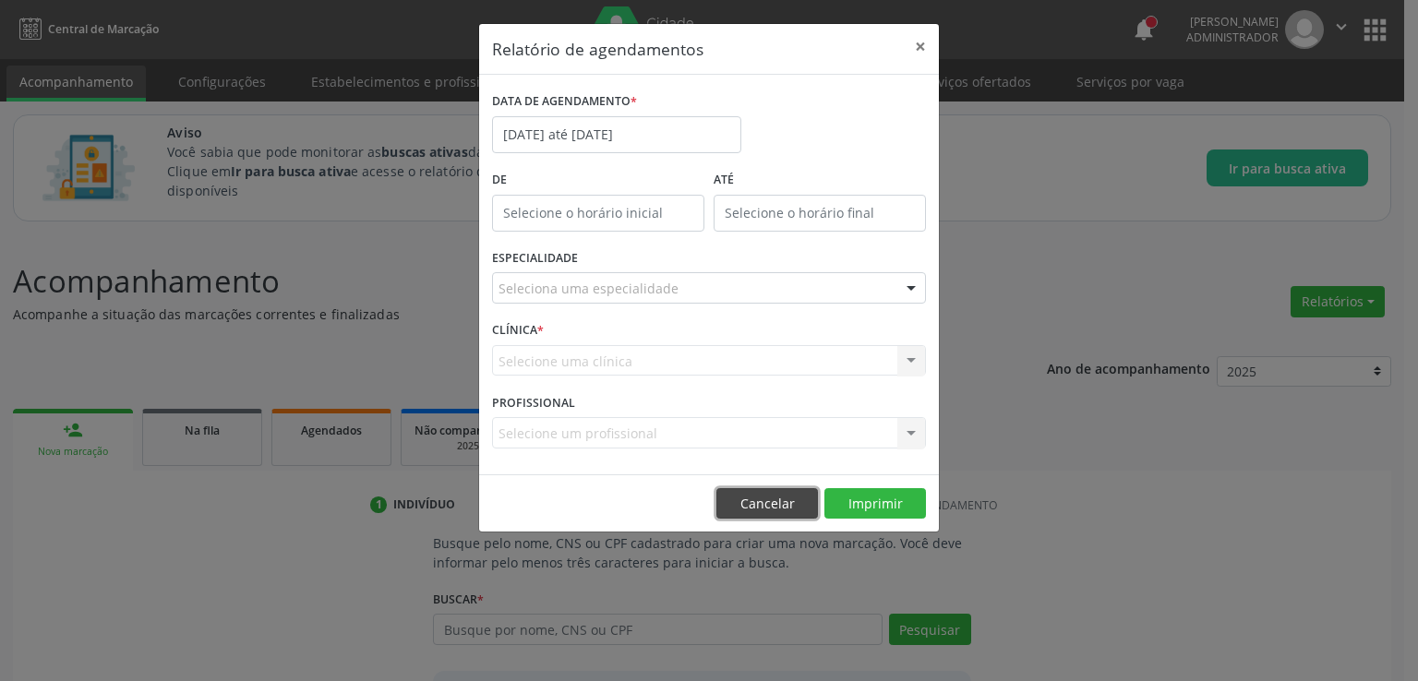
click at [784, 508] on button "Cancelar" at bounding box center [767, 503] width 102 height 31
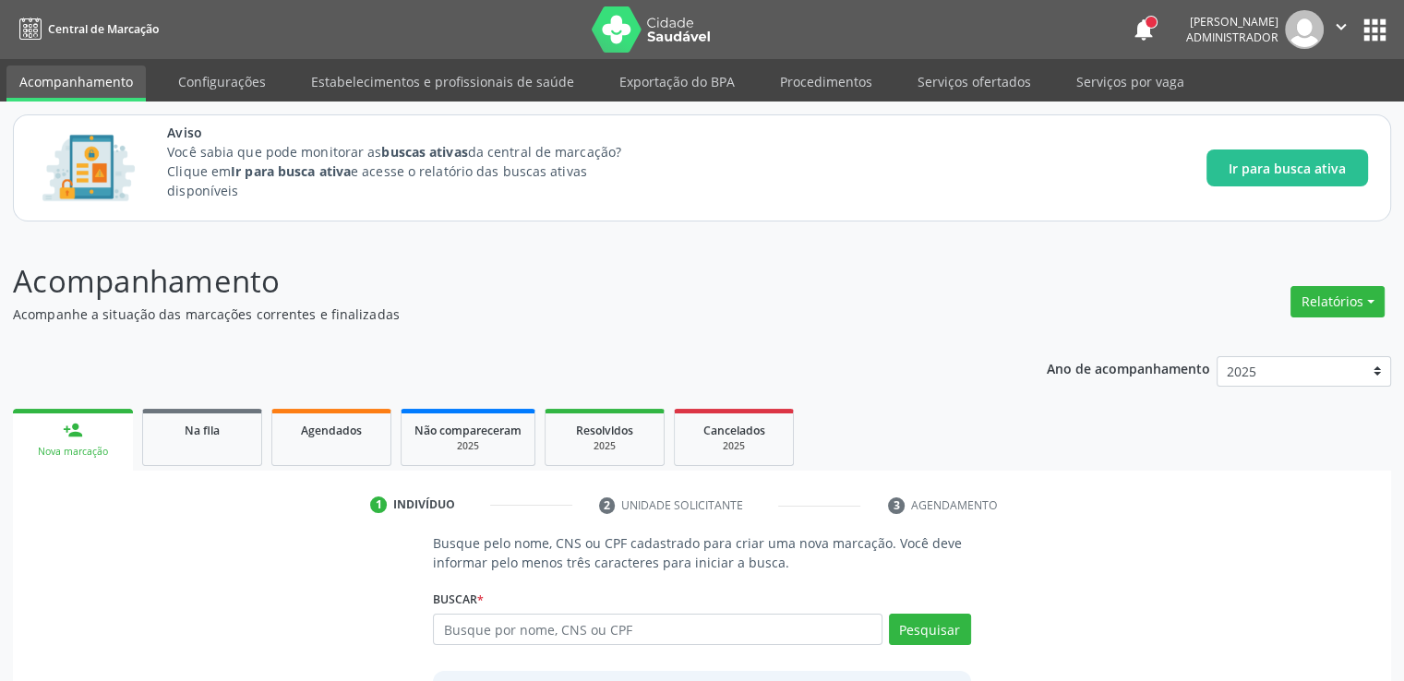
click at [839, 266] on p "Acompanhamento" at bounding box center [495, 281] width 965 height 46
click at [1212, 519] on ul "1 Indivíduo 2 Unidade solicitante 3 Agendamento" at bounding box center [702, 505] width 1378 height 30
click at [1339, 304] on button "Relatórios" at bounding box center [1337, 301] width 94 height 31
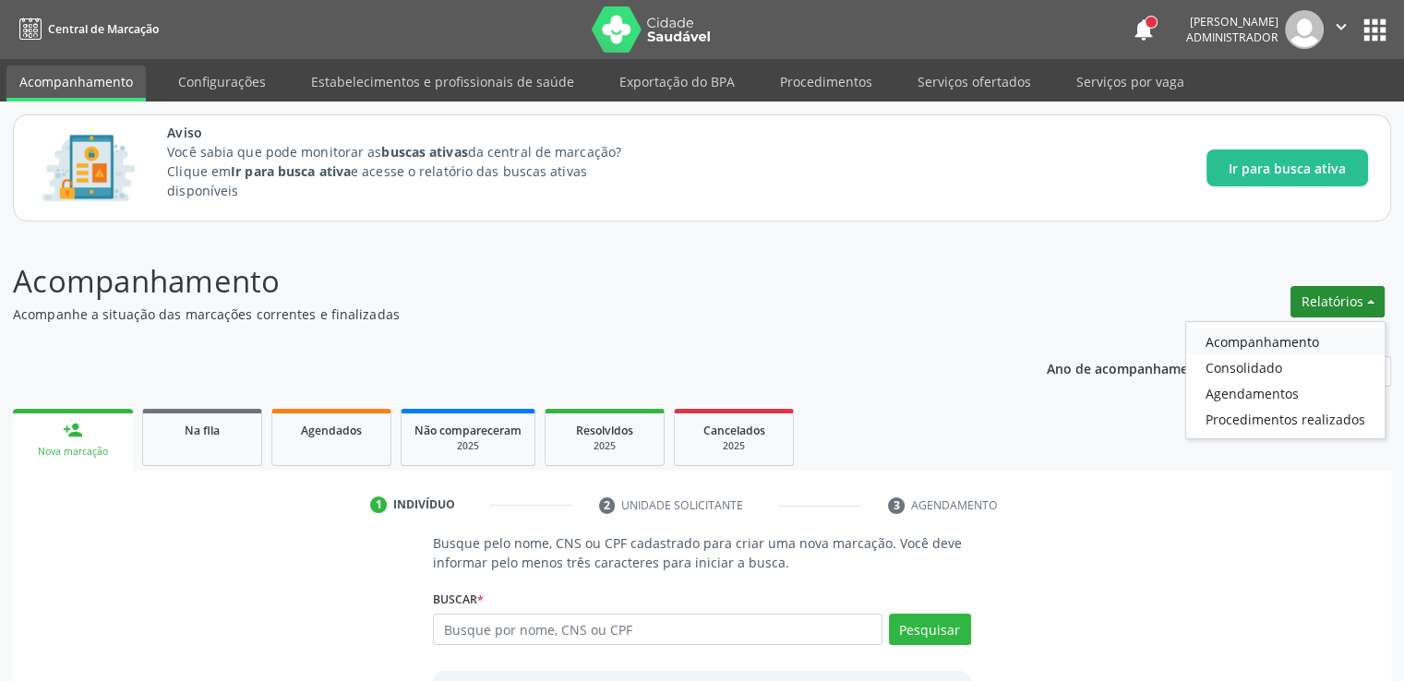
click at [1248, 343] on link "Acompanhamento" at bounding box center [1285, 342] width 198 height 26
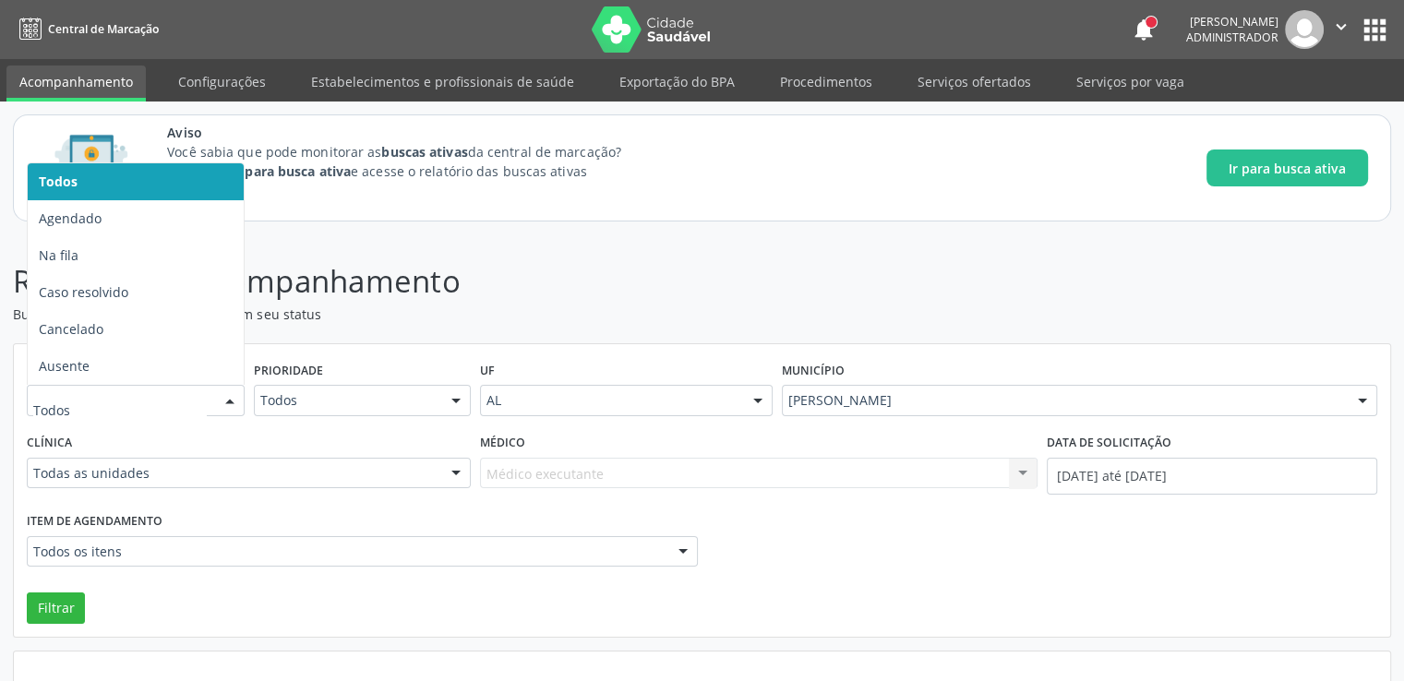
click at [170, 390] on div at bounding box center [136, 400] width 218 height 31
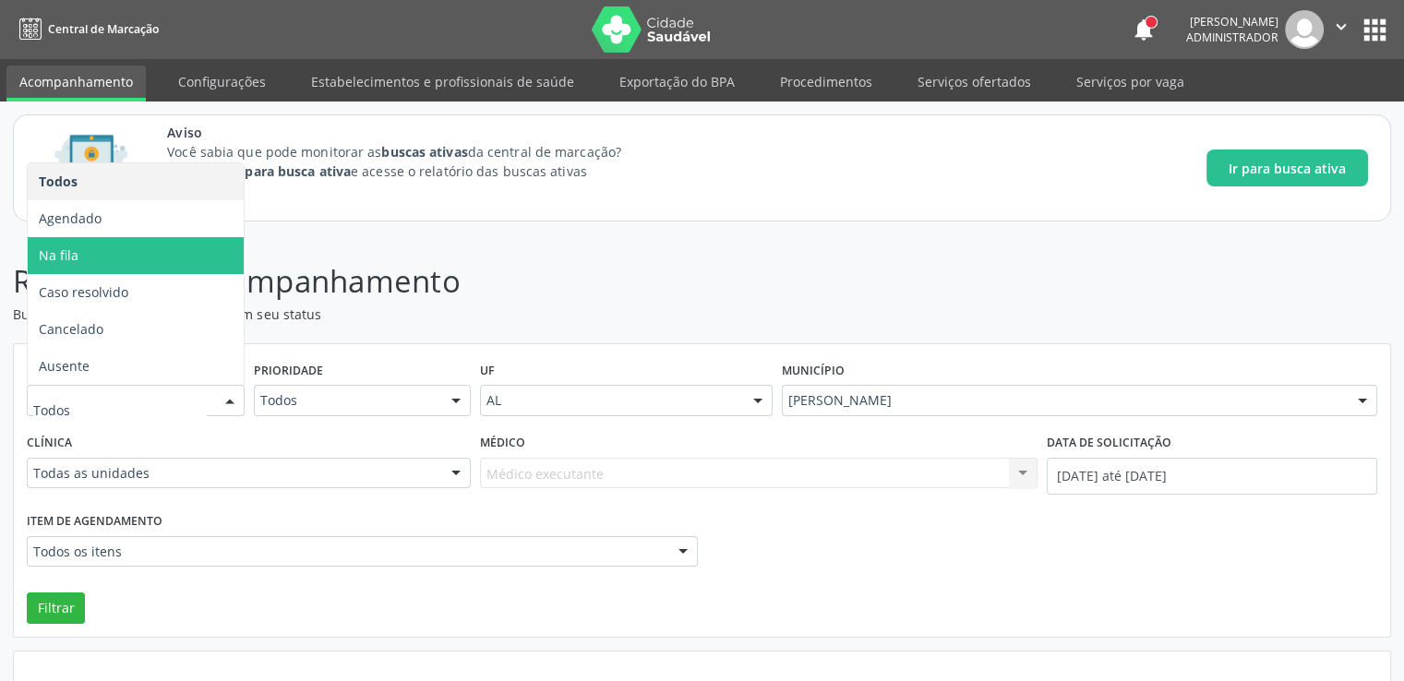
click at [118, 266] on span "Na fila" at bounding box center [136, 255] width 216 height 37
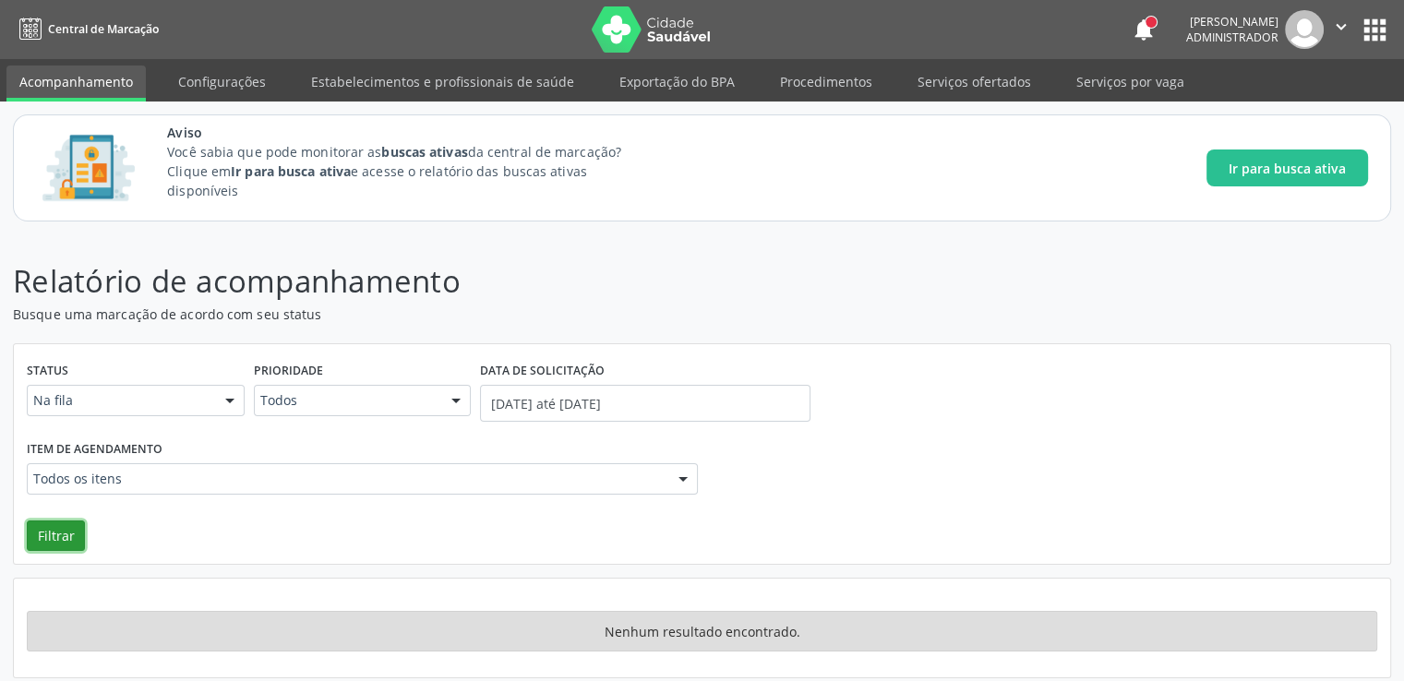
click at [78, 536] on button "Filtrar" at bounding box center [56, 536] width 58 height 31
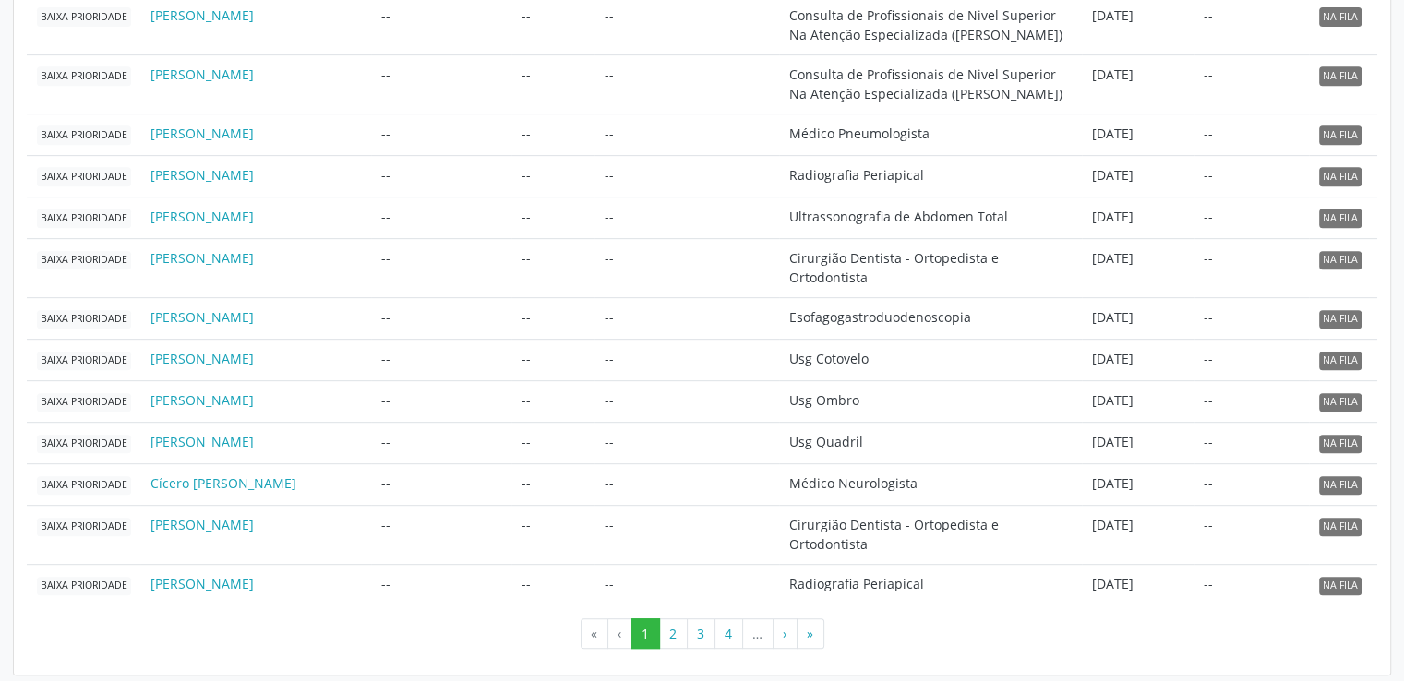
scroll to position [354, 0]
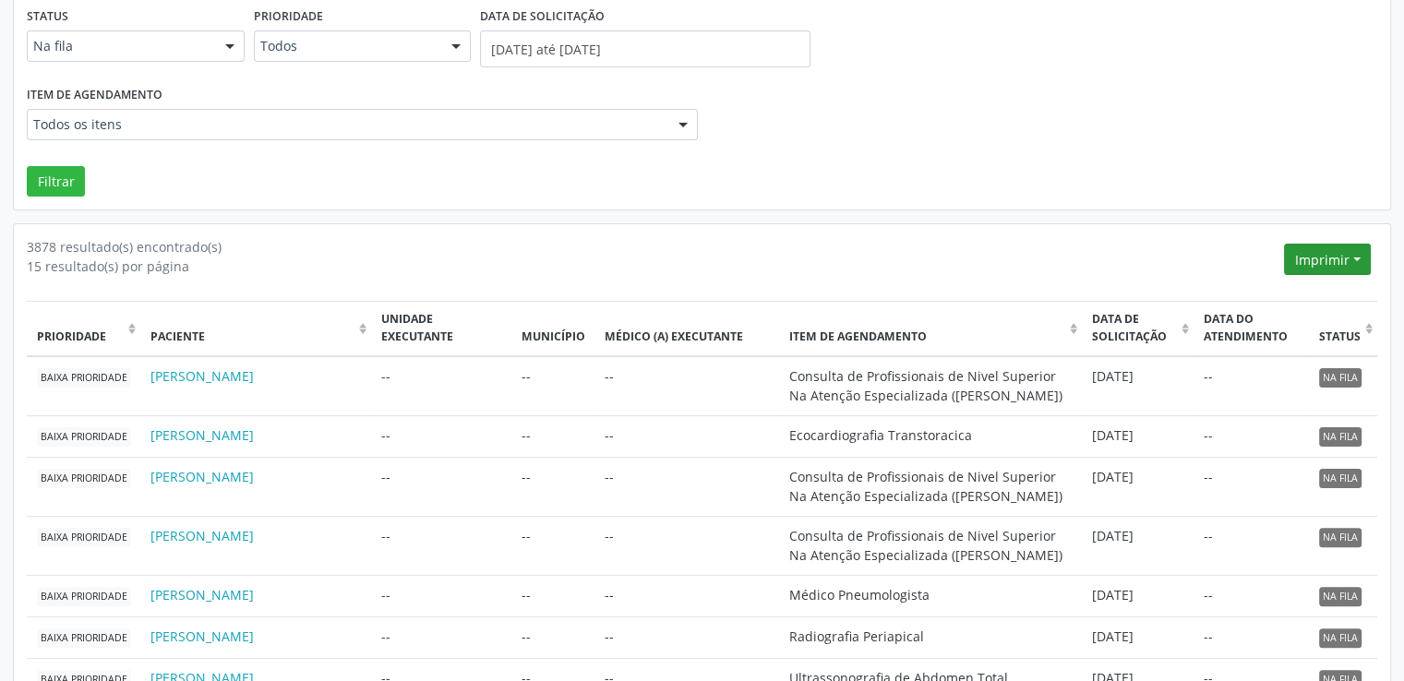
click at [1337, 256] on button "Imprimir" at bounding box center [1327, 259] width 87 height 31
click at [1066, 274] on div "15 resultado(s) por página" at bounding box center [652, 266] width 1251 height 19
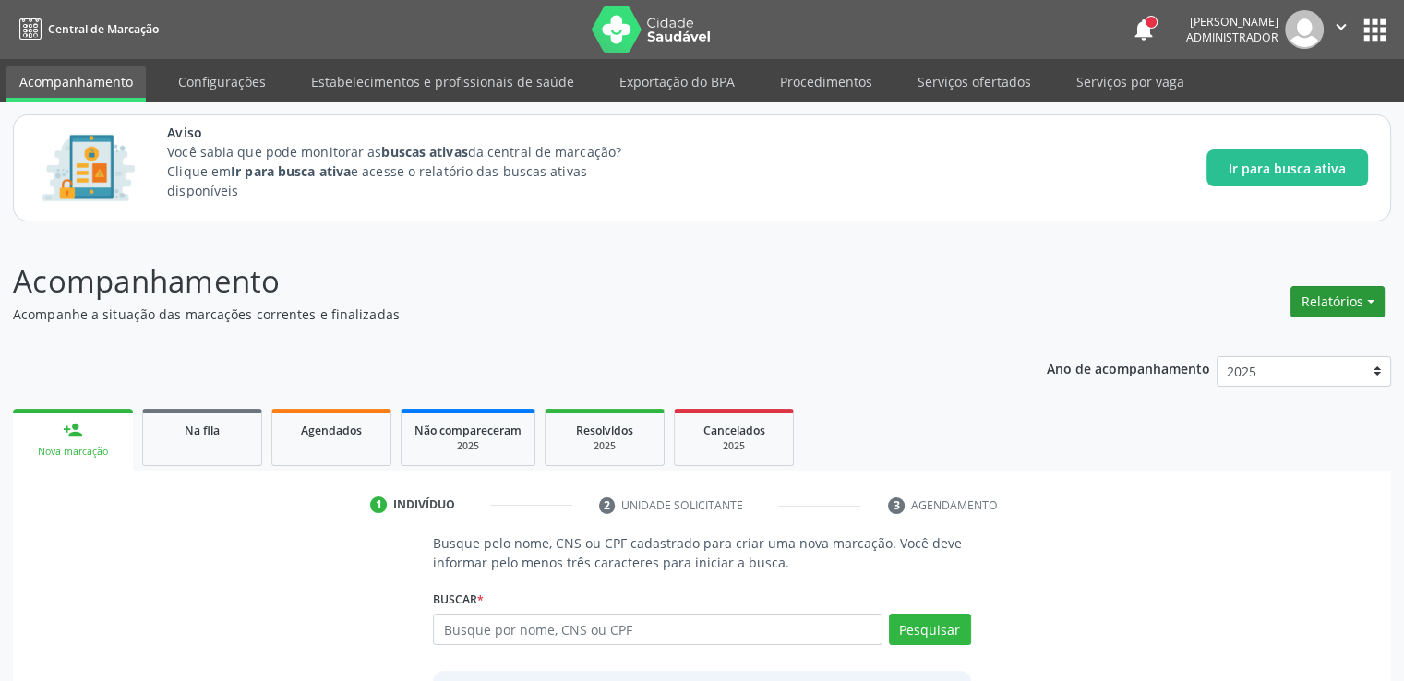
click at [1349, 303] on button "Relatórios" at bounding box center [1337, 301] width 94 height 31
click at [1266, 346] on link "Acompanhamento" at bounding box center [1285, 342] width 198 height 26
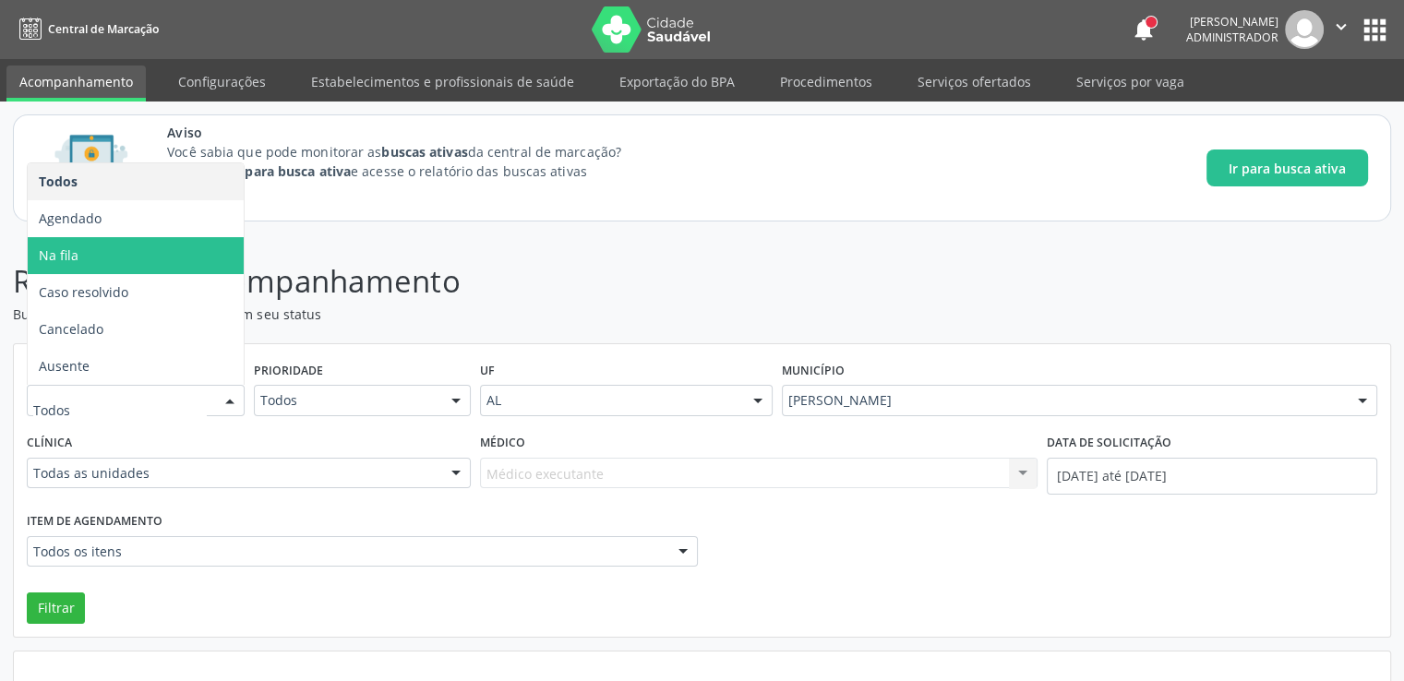
click at [107, 247] on span "Na fila" at bounding box center [136, 255] width 216 height 37
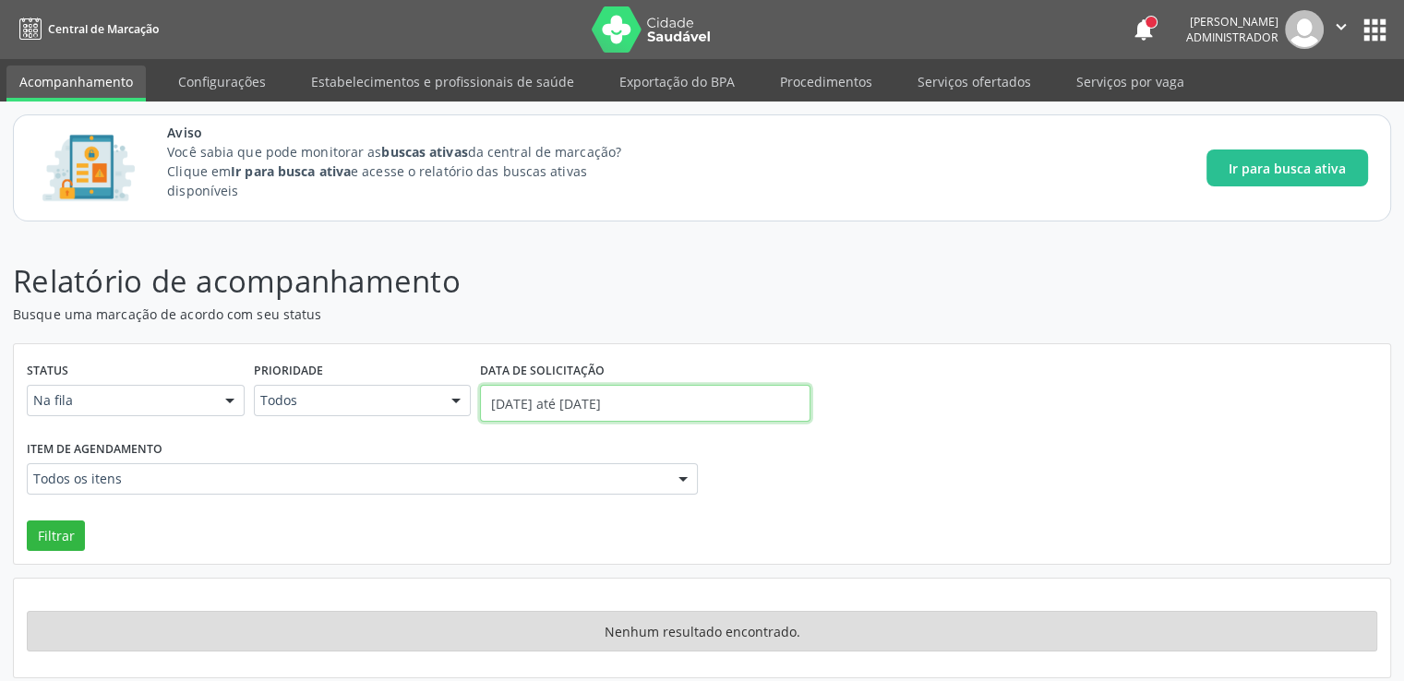
click at [613, 411] on input "[DATE] até [DATE]" at bounding box center [645, 403] width 330 height 37
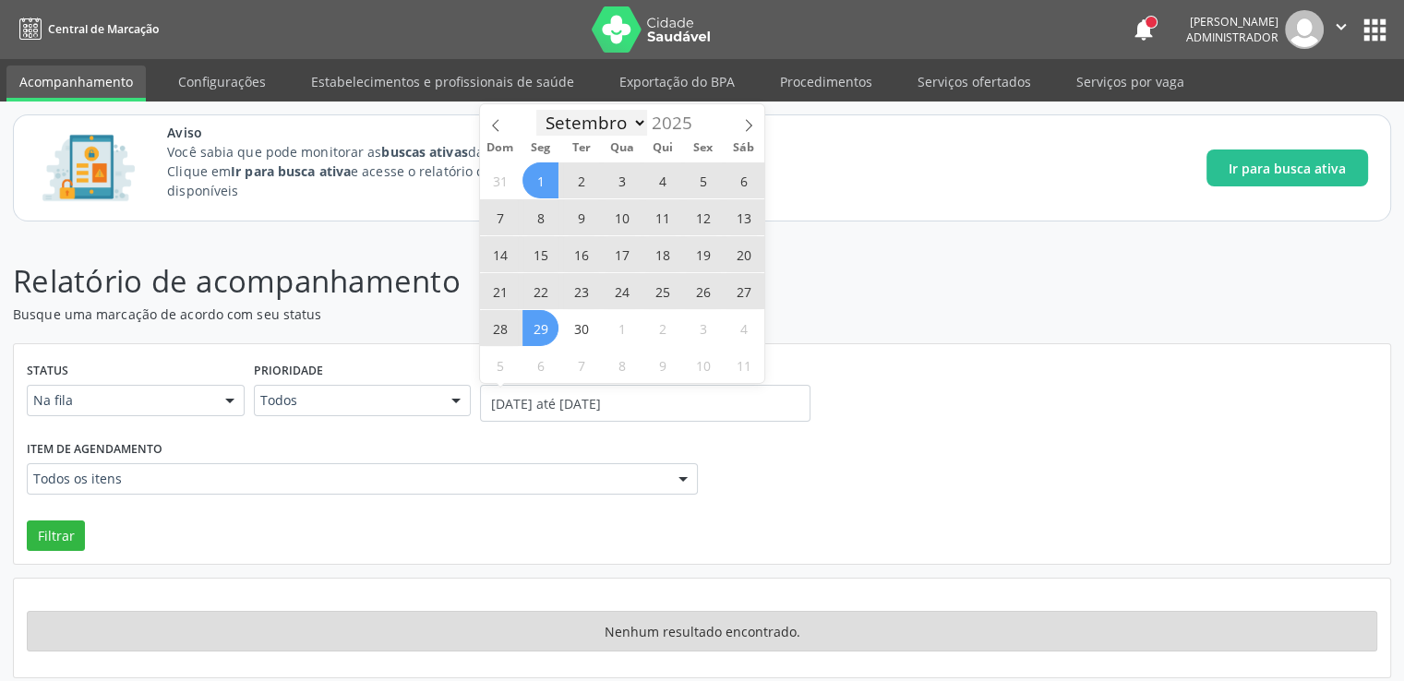
click at [617, 121] on select "Janeiro Fevereiro Março Abril Maio Junho Julho Agosto Setembro Outubro Novembro…" at bounding box center [591, 123] width 111 height 26
select select "6"
click at [536, 110] on select "Janeiro Fevereiro Março Abril Maio Junho Julho Agosto Setembro Outubro Novembro…" at bounding box center [591, 123] width 111 height 26
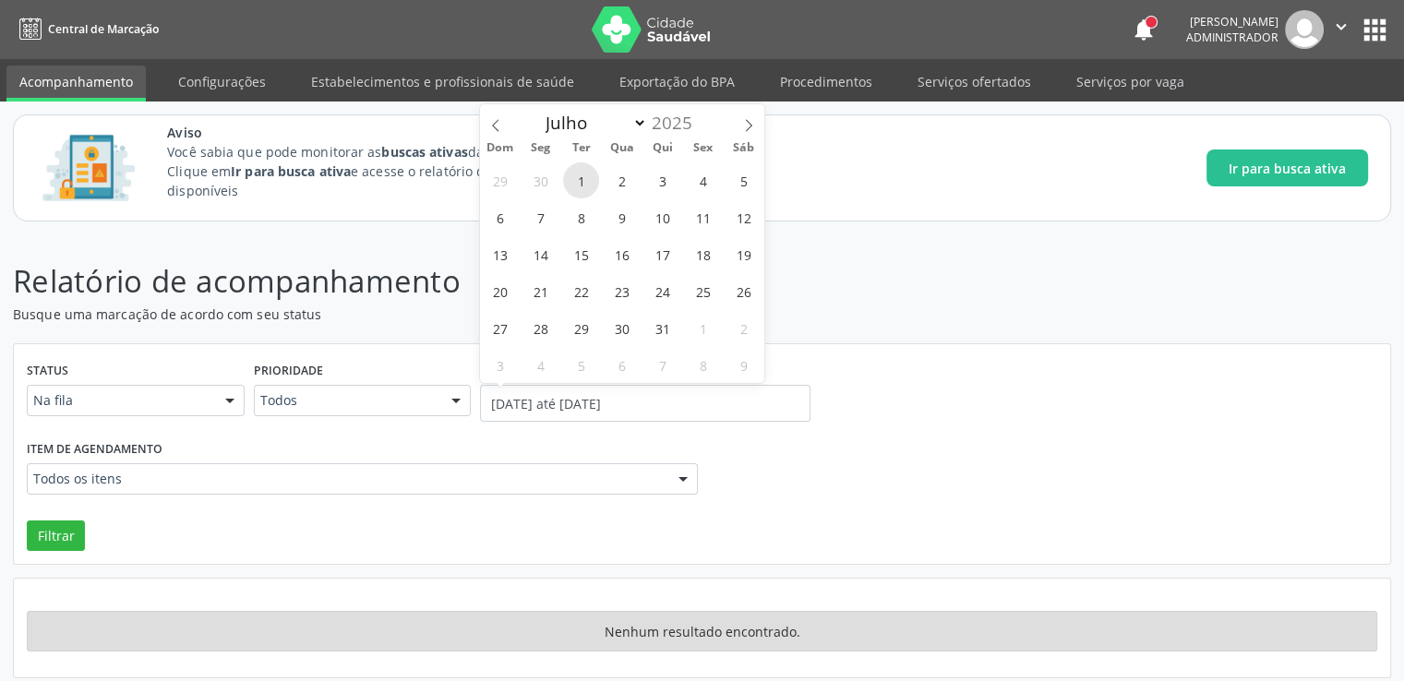
click at [578, 178] on span "1" at bounding box center [581, 180] width 36 height 36
type input "[DATE]"
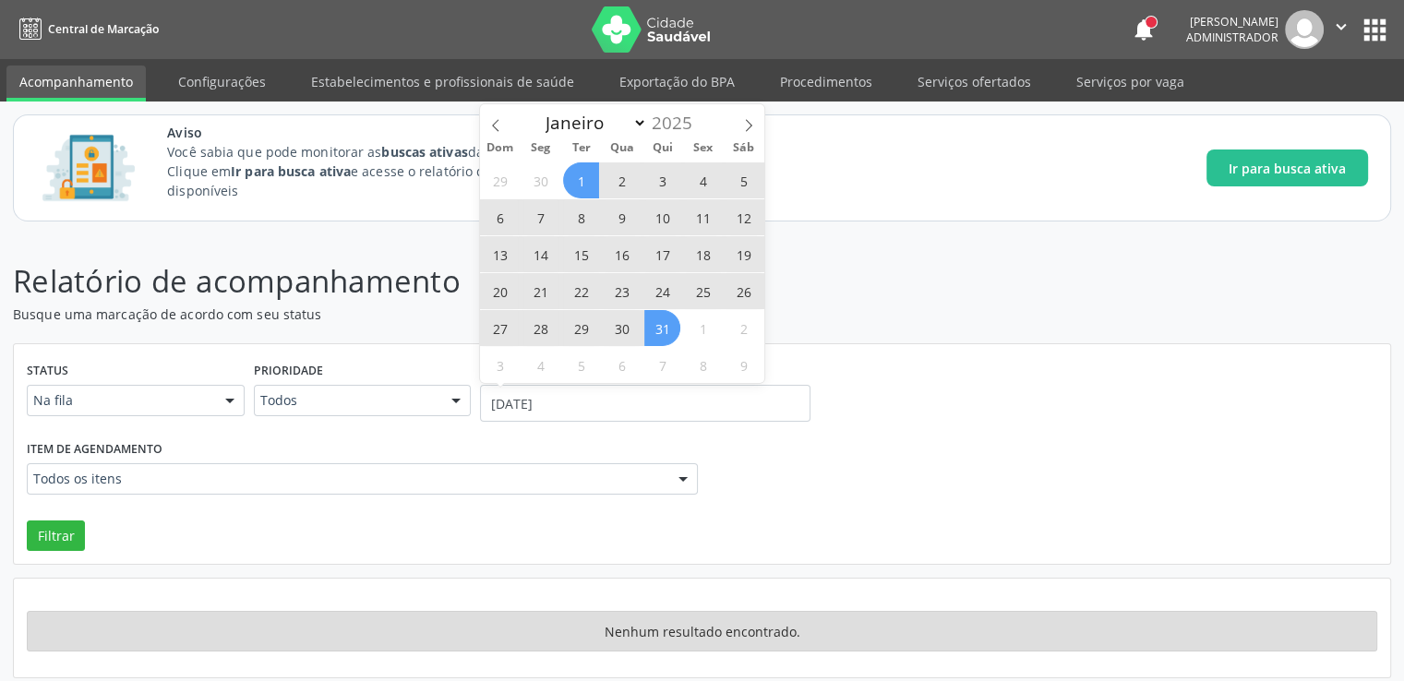
click at [662, 330] on span "31" at bounding box center [662, 328] width 36 height 36
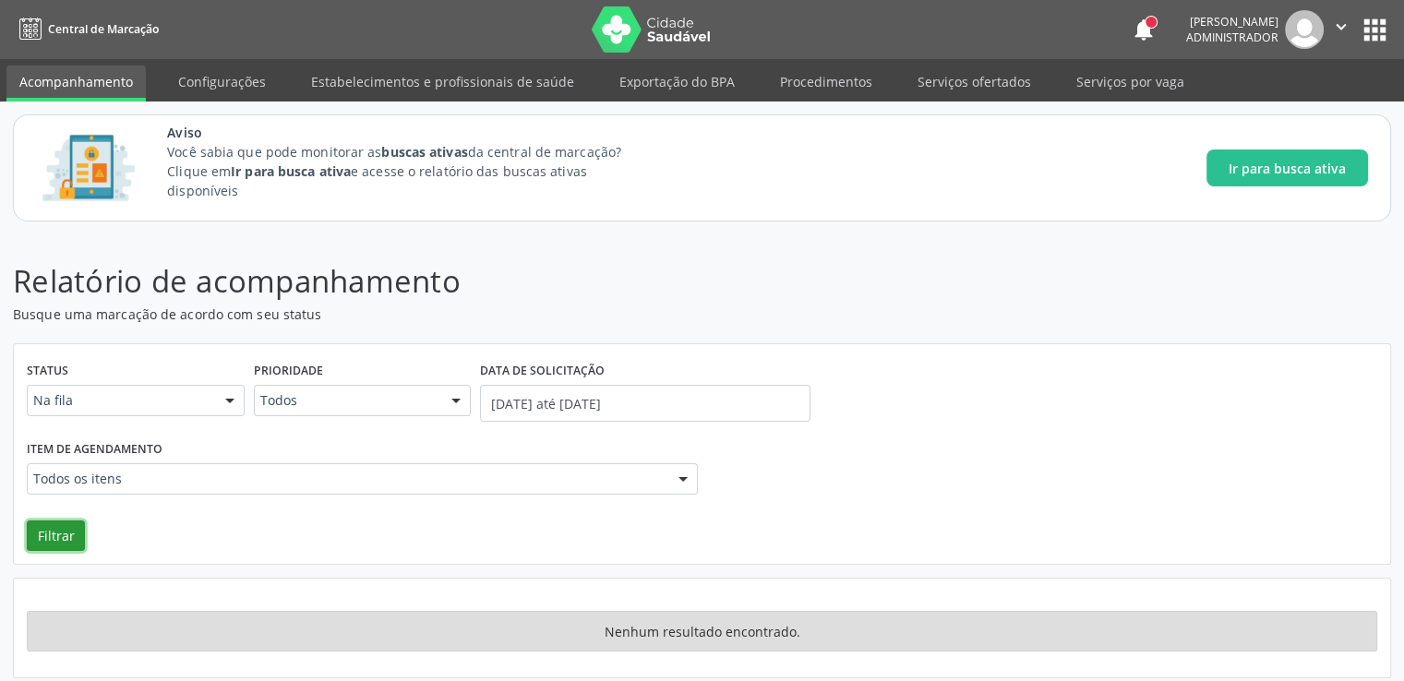
click at [72, 535] on button "Filtrar" at bounding box center [56, 536] width 58 height 31
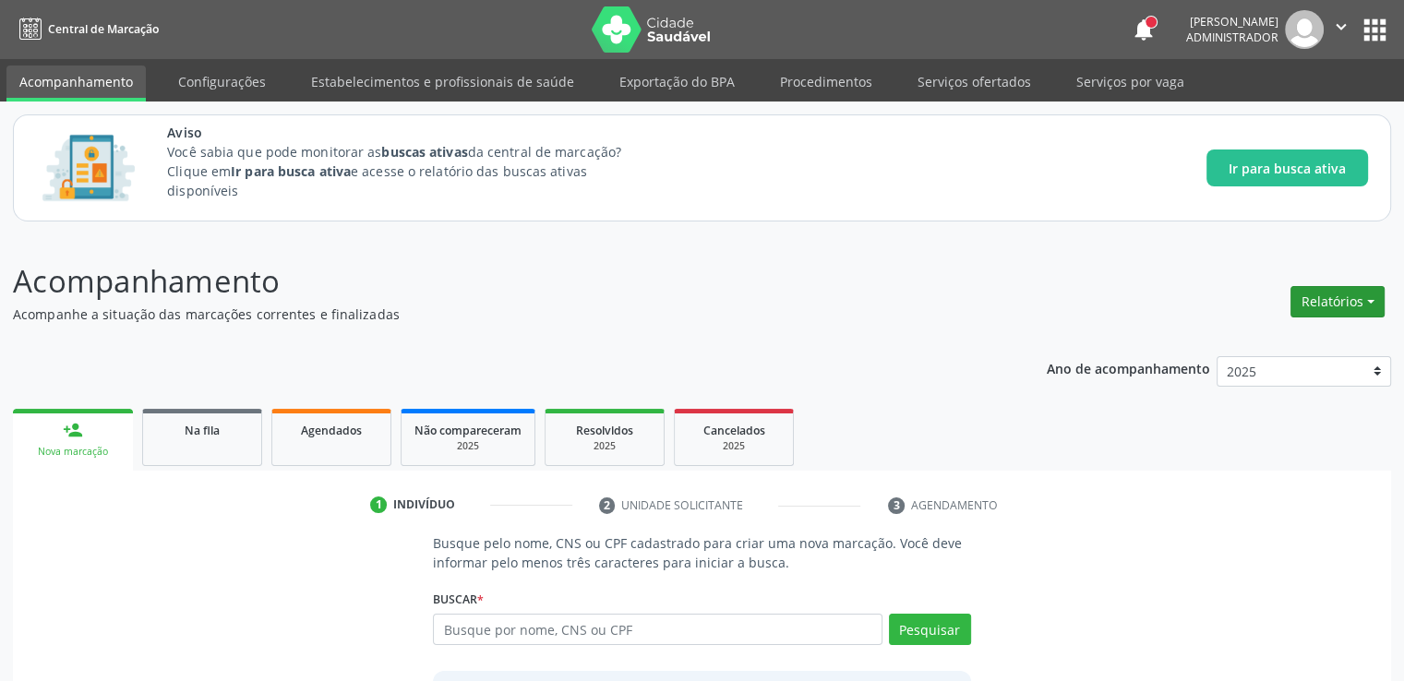
click at [1342, 304] on button "Relatórios" at bounding box center [1337, 301] width 94 height 31
click at [1266, 373] on link "Consolidado" at bounding box center [1285, 367] width 198 height 26
click at [1346, 296] on button "Relatórios" at bounding box center [1337, 301] width 94 height 31
click at [1277, 390] on link "Agendamentos" at bounding box center [1285, 393] width 198 height 26
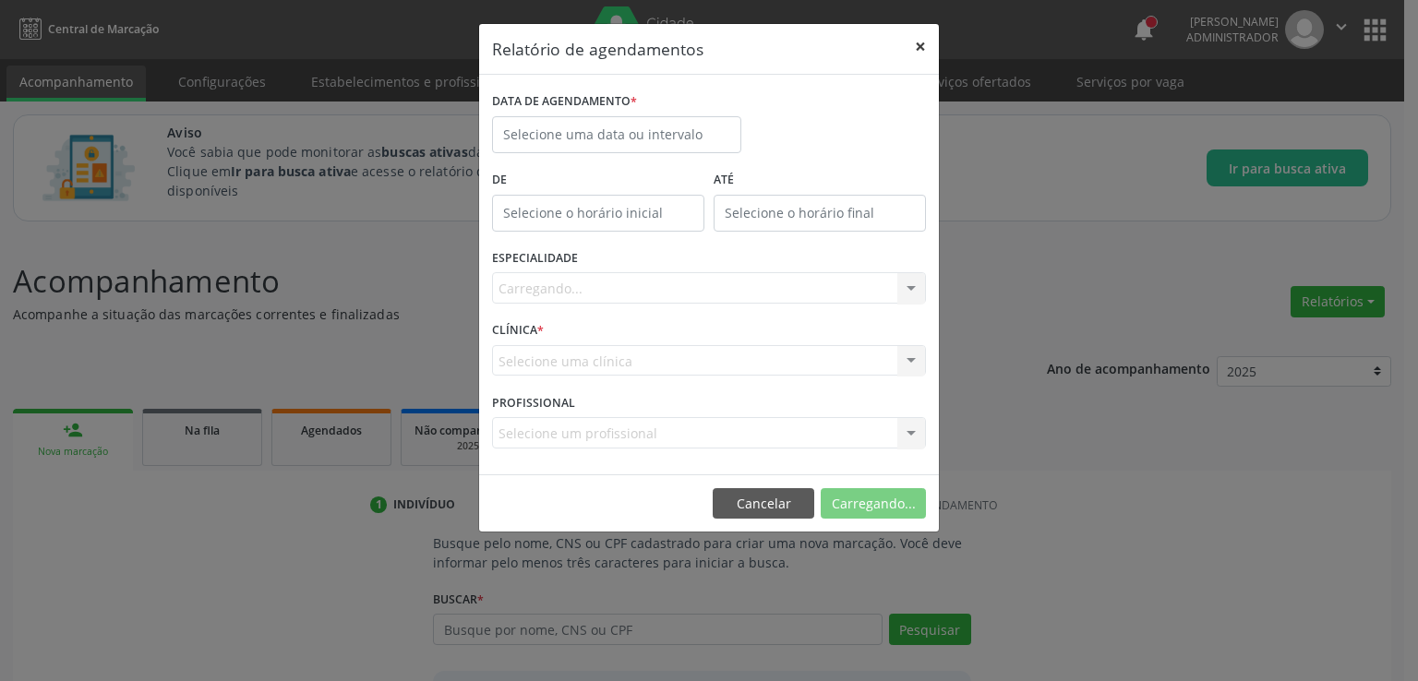
click at [926, 38] on button "×" at bounding box center [920, 46] width 37 height 45
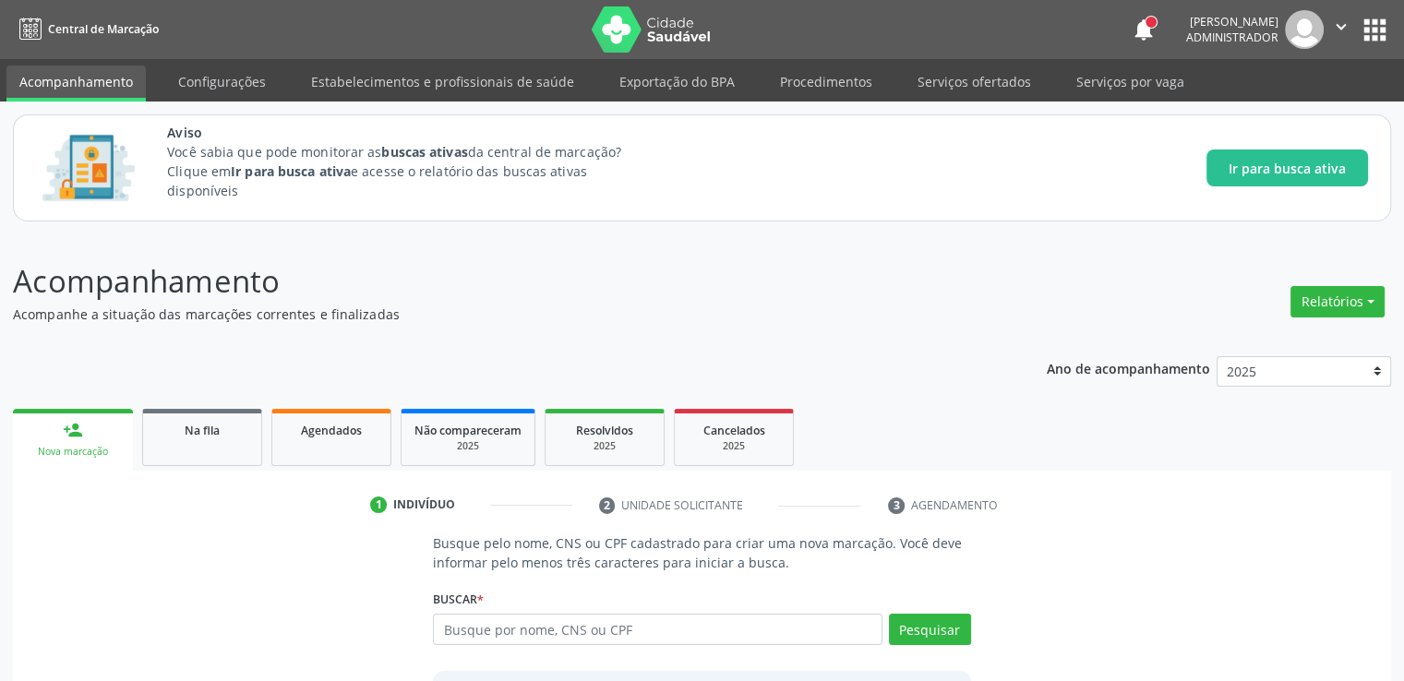
scroll to position [92, 0]
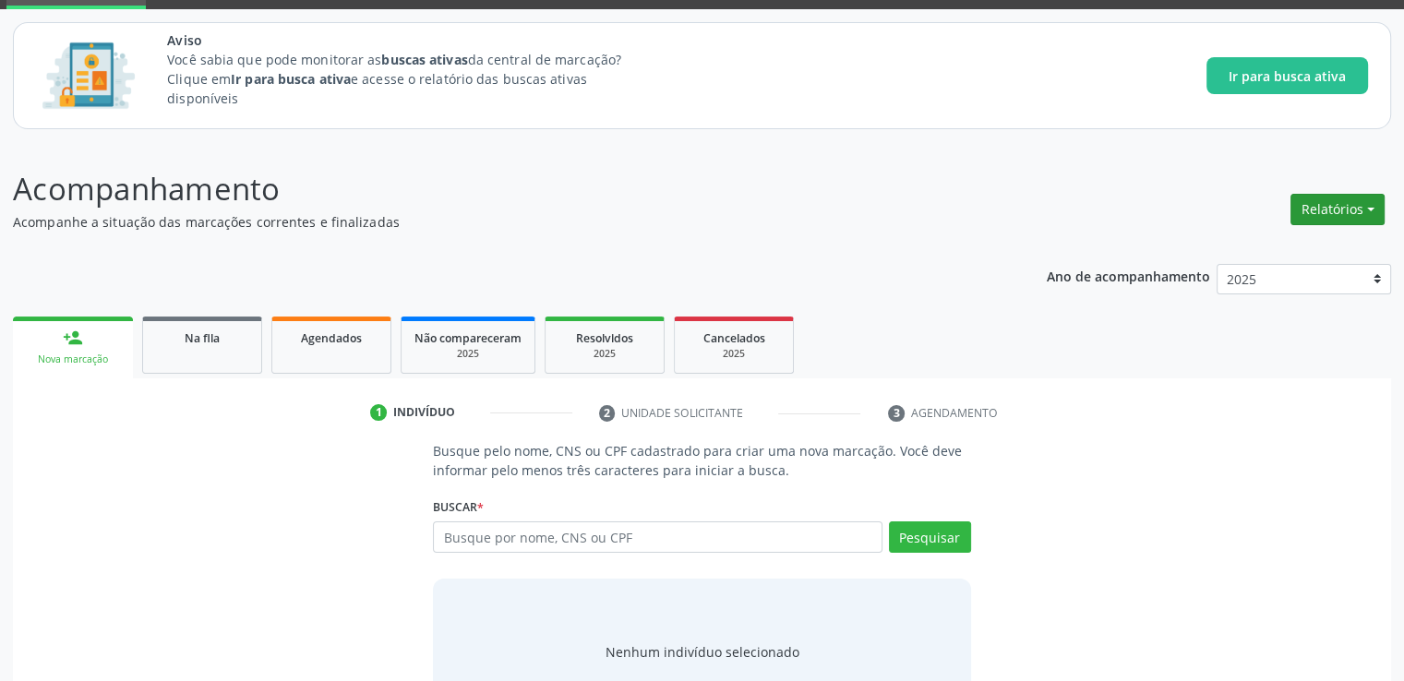
click at [1314, 204] on button "Relatórios" at bounding box center [1337, 209] width 94 height 31
click at [1252, 325] on link "Procedimentos realizados" at bounding box center [1285, 327] width 198 height 26
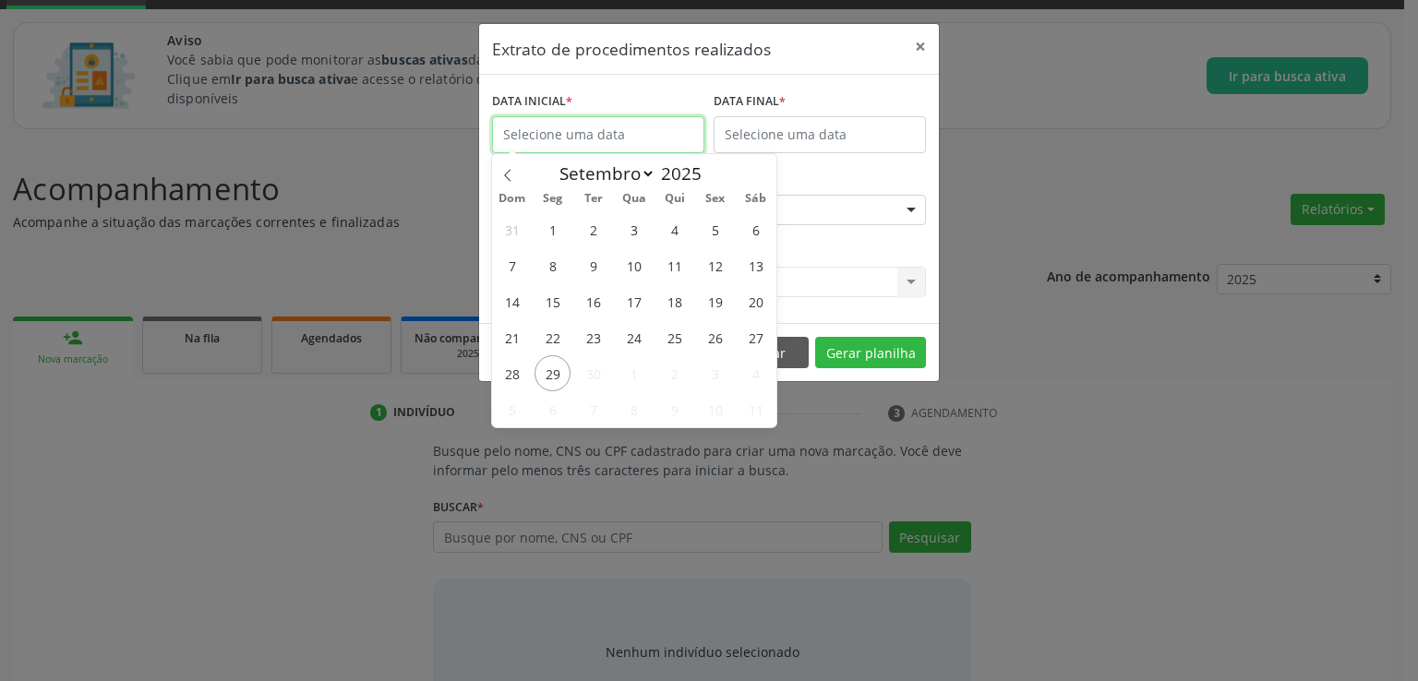
click at [518, 138] on input "text" at bounding box center [598, 134] width 212 height 37
click at [523, 182] on div "Janeiro Fevereiro Março Abril Maio Junho Julho Agosto [DATE]" at bounding box center [634, 169] width 284 height 31
click at [498, 167] on span at bounding box center [507, 169] width 31 height 31
click at [507, 179] on icon at bounding box center [507, 176] width 6 height 12
select select "6"
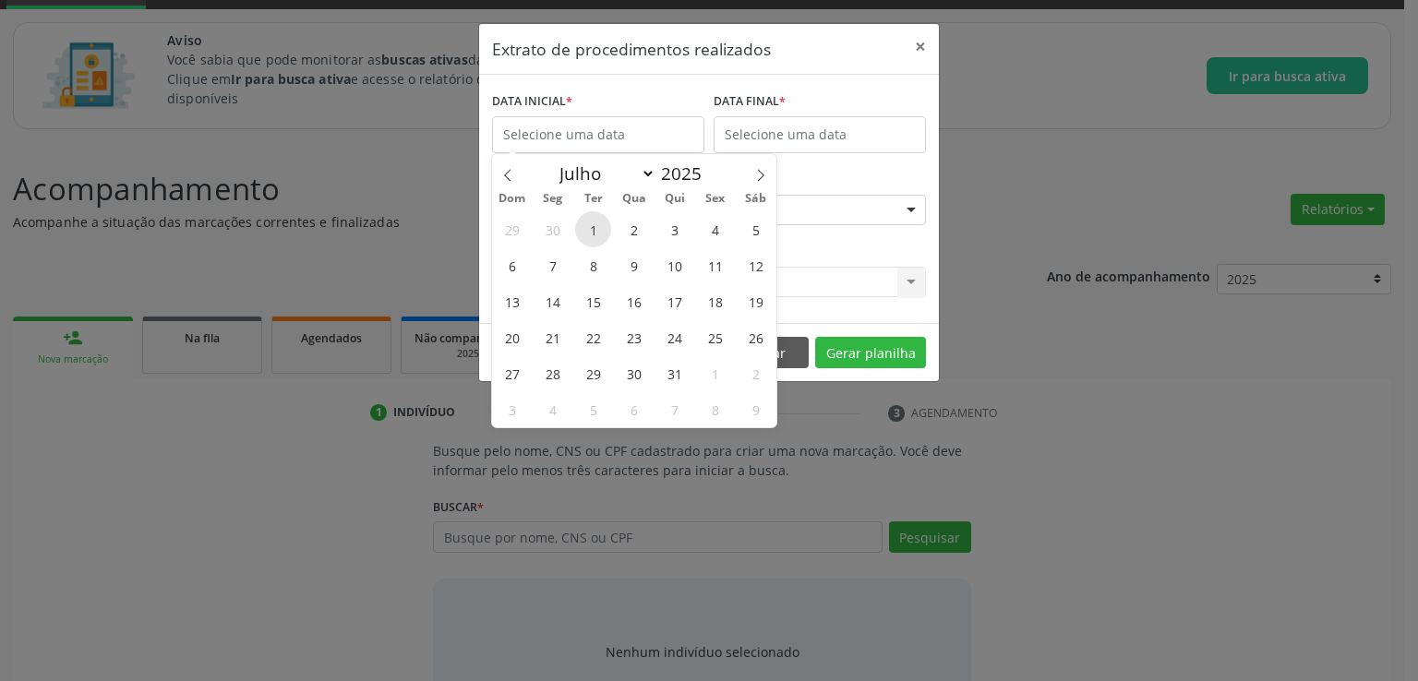
click at [587, 235] on span "1" at bounding box center [593, 229] width 36 height 36
select select "7"
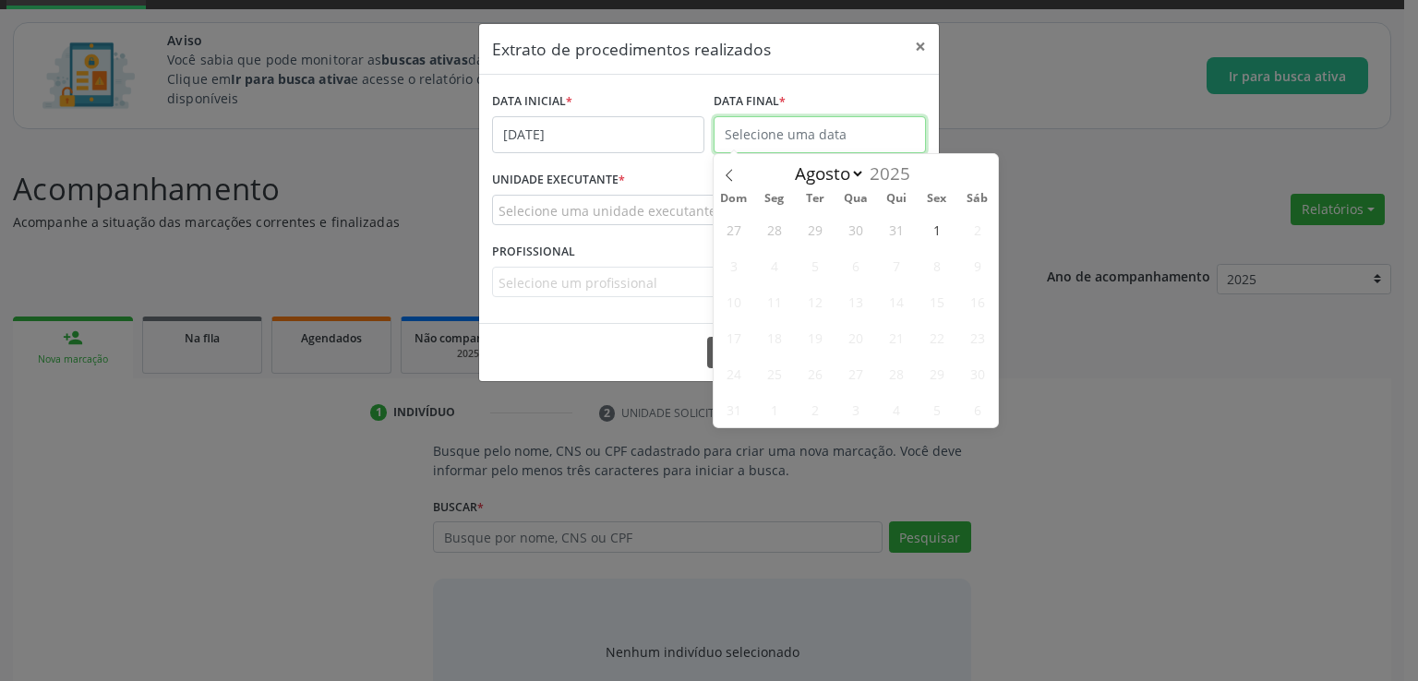
click at [810, 135] on input "text" at bounding box center [820, 134] width 212 height 37
click at [857, 174] on select "Julho Agosto" at bounding box center [825, 174] width 79 height 26
click at [786, 161] on select "Julho Agosto" at bounding box center [825, 174] width 79 height 26
click at [947, 230] on span "1" at bounding box center [936, 229] width 36 height 36
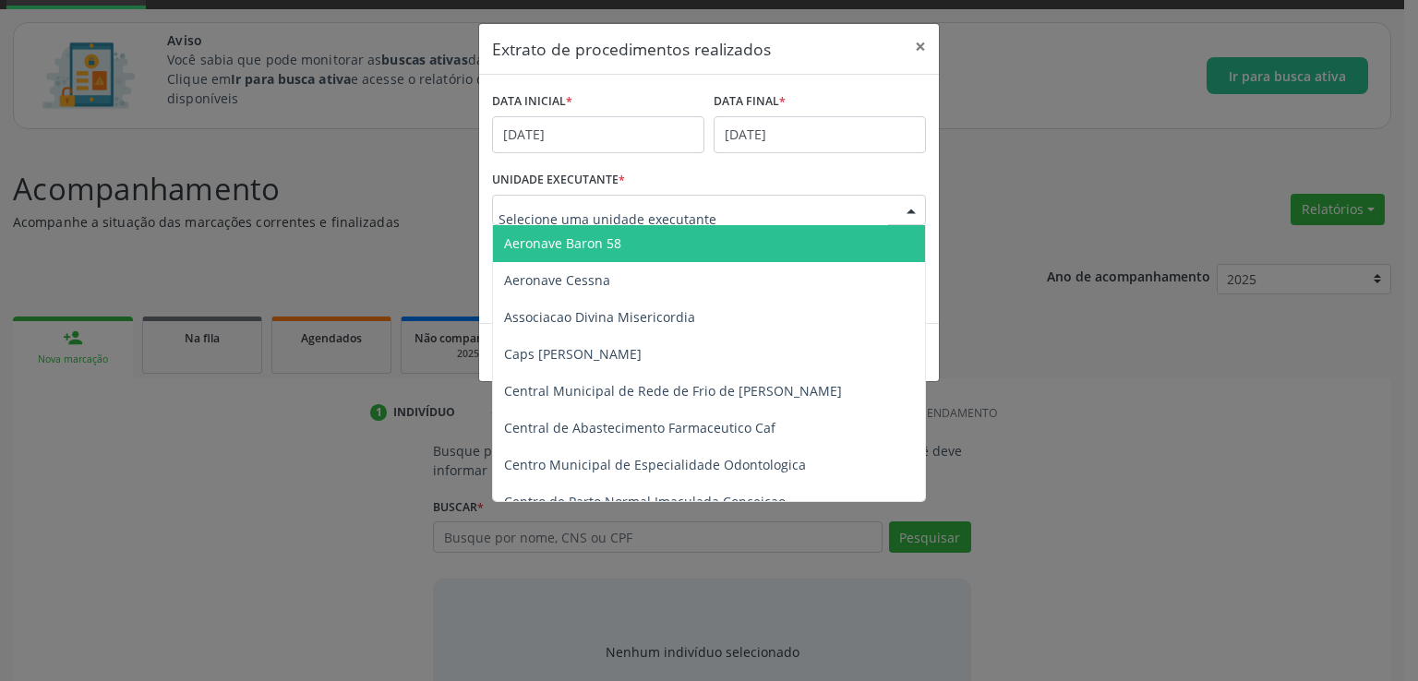
click at [774, 210] on div at bounding box center [709, 210] width 434 height 31
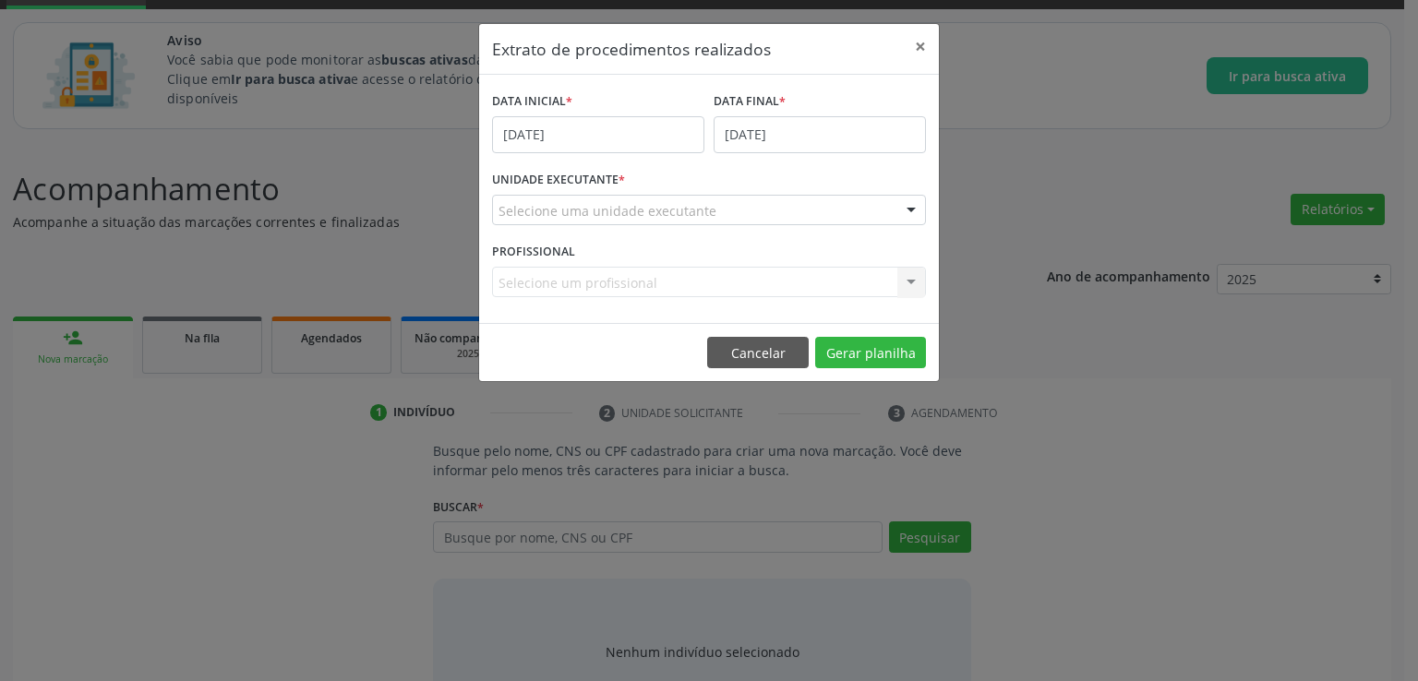
click at [919, 175] on div "UNIDADE EXECUTANTE * Selecione uma unidade executante Aeronave Baron 58 Aeronav…" at bounding box center [708, 202] width 443 height 72
click at [924, 50] on button "×" at bounding box center [920, 46] width 37 height 45
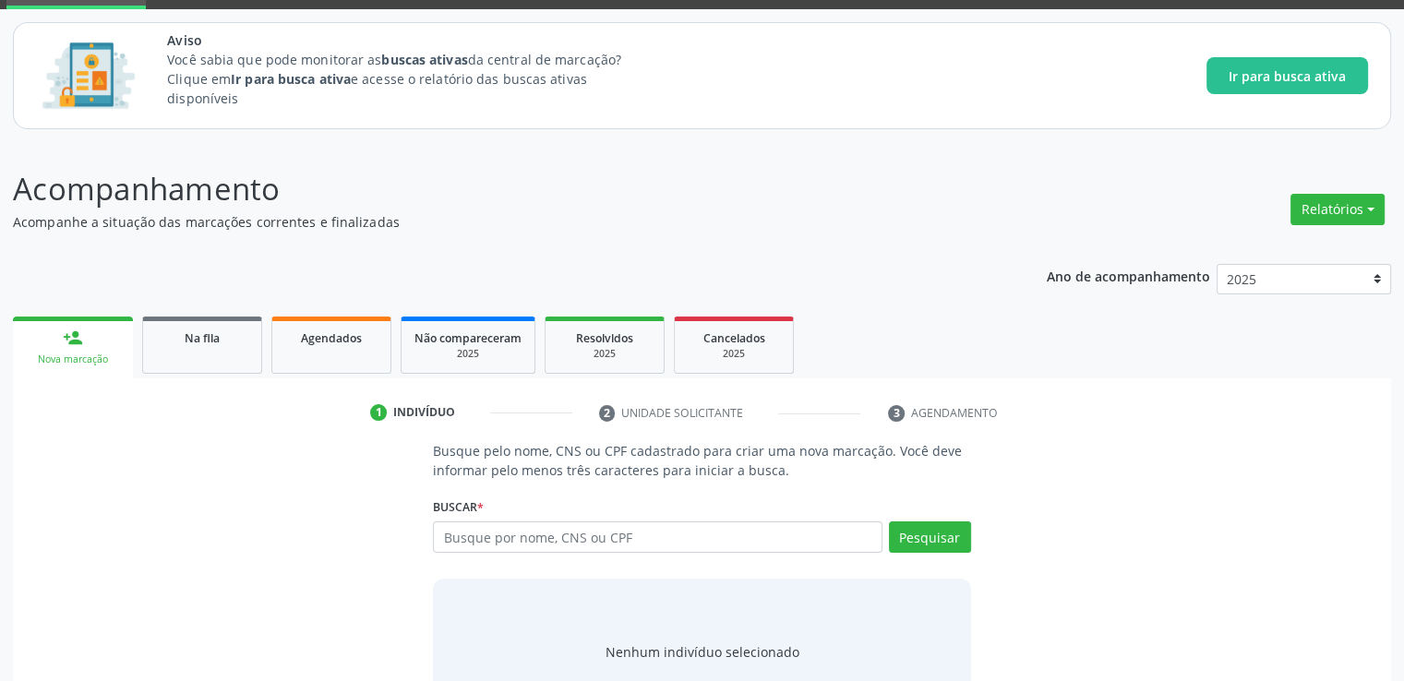
click at [1172, 415] on ul "1 Indivíduo 2 Unidade solicitante 3 Agendamento" at bounding box center [702, 413] width 1378 height 30
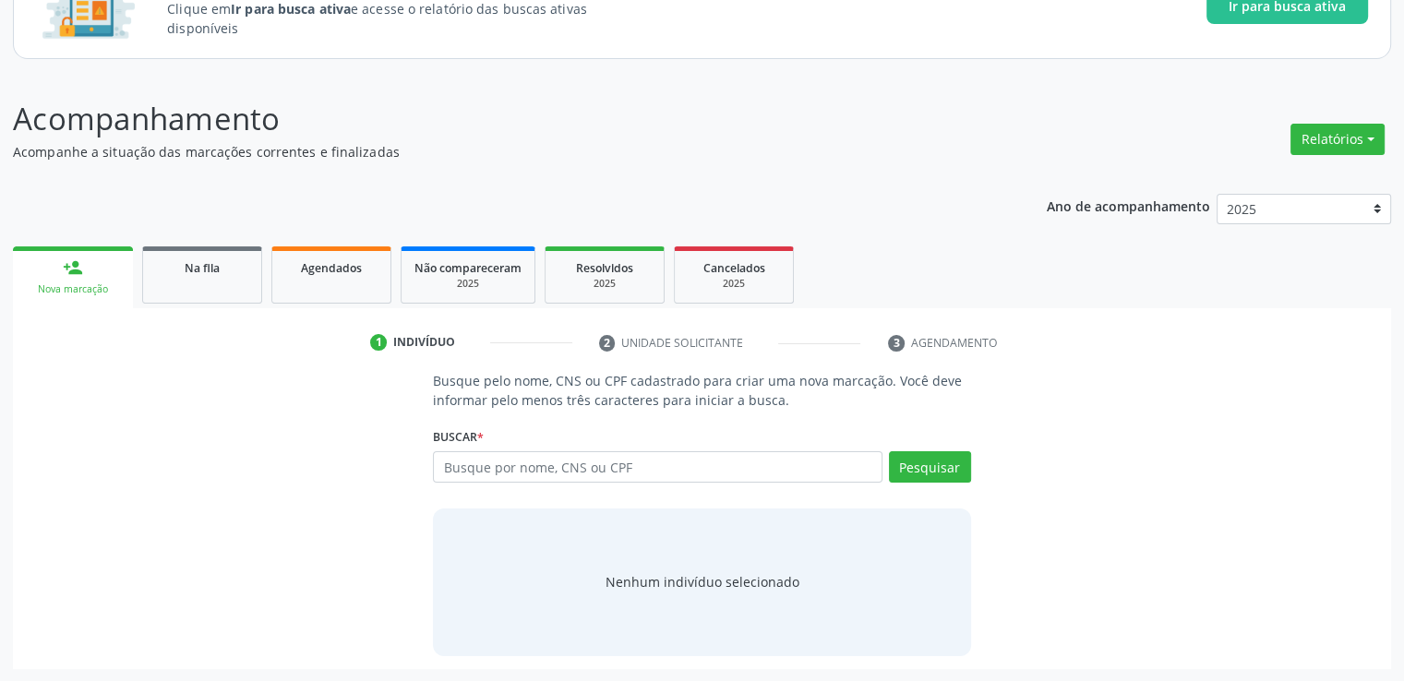
scroll to position [0, 0]
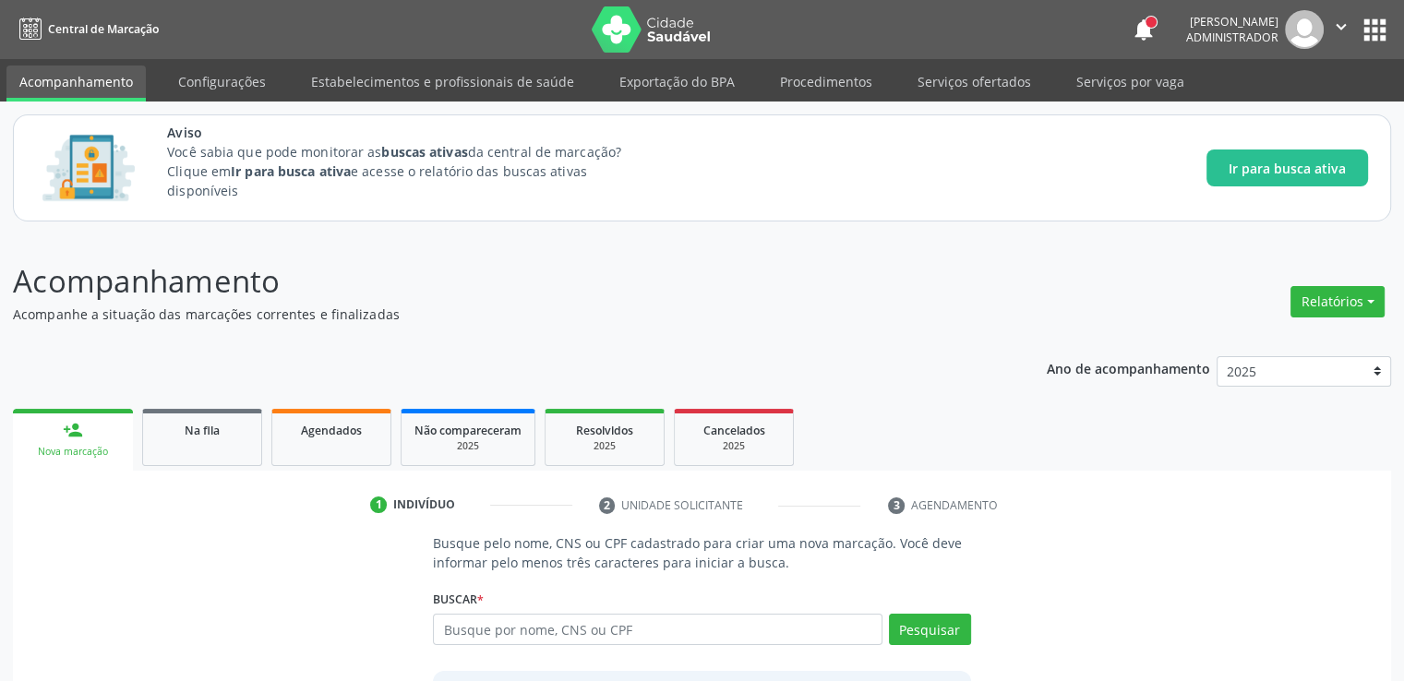
click at [1163, 319] on header "Acompanhamento Acompanhe a situação das marcações correntes e finalizadas Relat…" at bounding box center [702, 291] width 1378 height 66
click at [654, 283] on p "Acompanhamento" at bounding box center [495, 281] width 965 height 46
click at [682, 288] on p "Acompanhamento" at bounding box center [495, 281] width 965 height 46
